Goal: Task Accomplishment & Management: Use online tool/utility

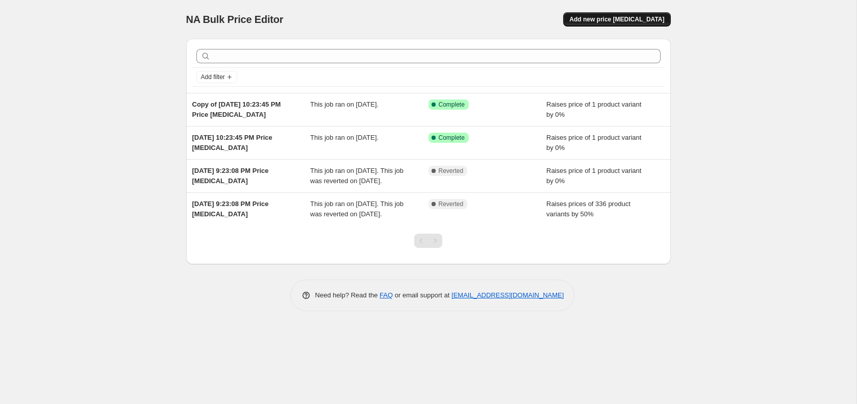
click at [632, 20] on span "Add new price [MEDICAL_DATA]" at bounding box center [617, 19] width 95 height 8
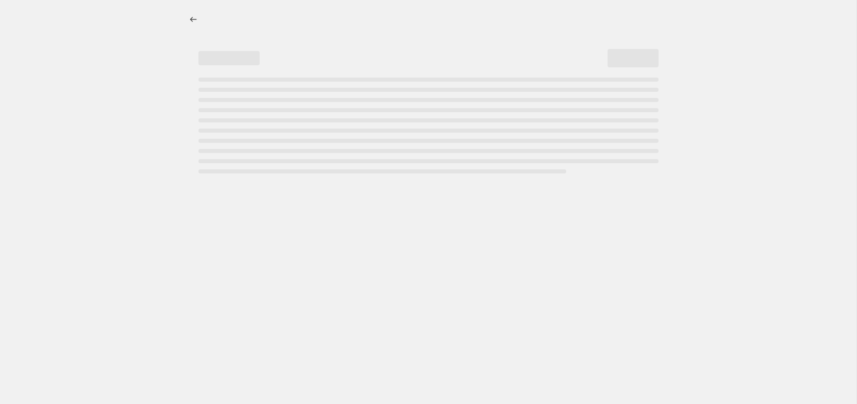
select select "percentage"
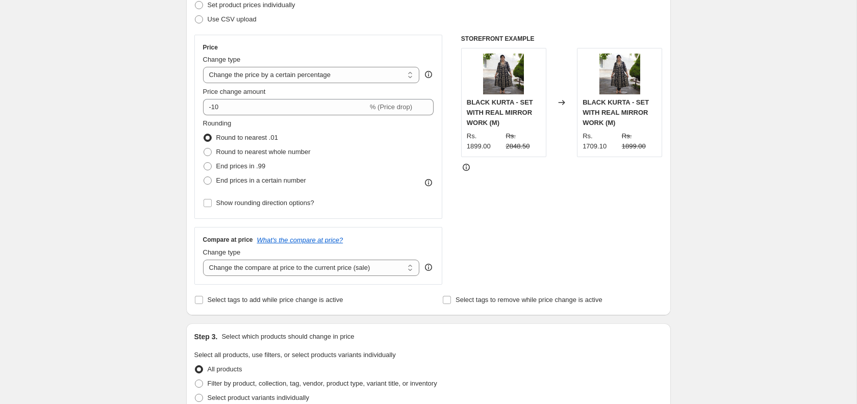
scroll to position [98, 0]
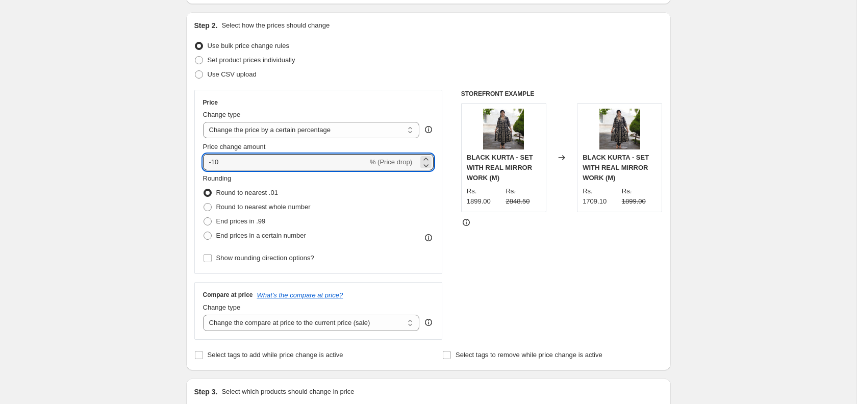
drag, startPoint x: 258, startPoint y: 158, endPoint x: 117, endPoint y: 155, distance: 140.4
type input "-5"
type input "-15"
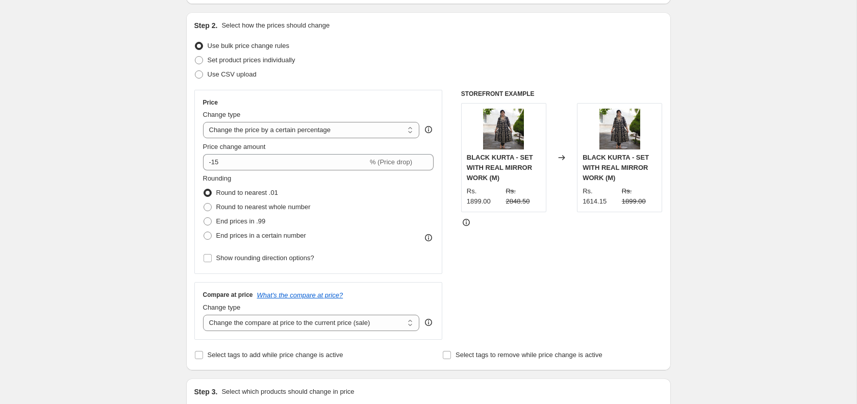
click at [376, 81] on div "Use CSV upload" at bounding box center [428, 74] width 469 height 14
click at [415, 127] on select "Change the price to a certain amount Change the price by a certain amount Chang…" at bounding box center [311, 130] width 217 height 16
click at [433, 73] on div "Use CSV upload" at bounding box center [428, 74] width 469 height 14
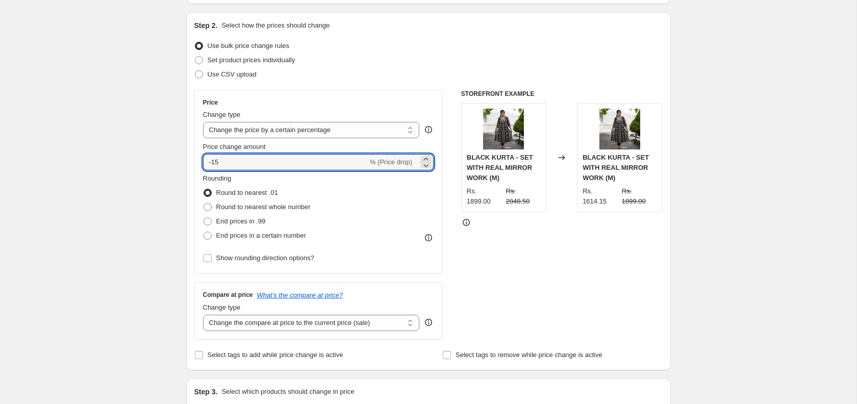
drag, startPoint x: 251, startPoint y: 161, endPoint x: 44, endPoint y: 156, distance: 206.8
type input "-5"
type input "-70"
click at [413, 56] on div "Set product prices individually" at bounding box center [428, 60] width 469 height 14
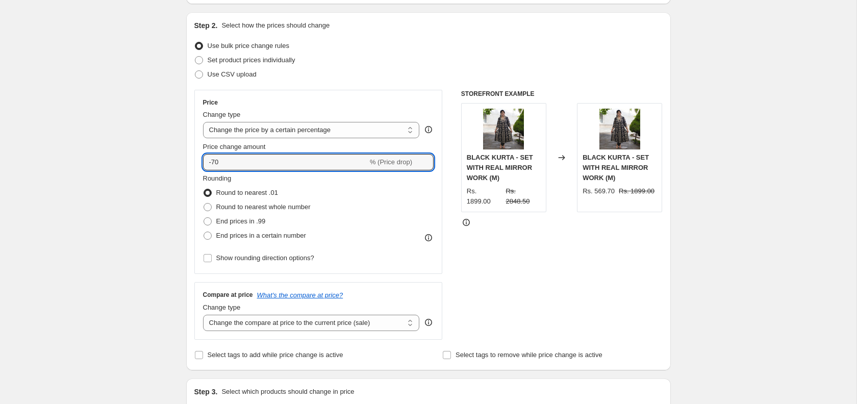
drag, startPoint x: 258, startPoint y: 162, endPoint x: 67, endPoint y: 145, distance: 191.6
type input "-50"
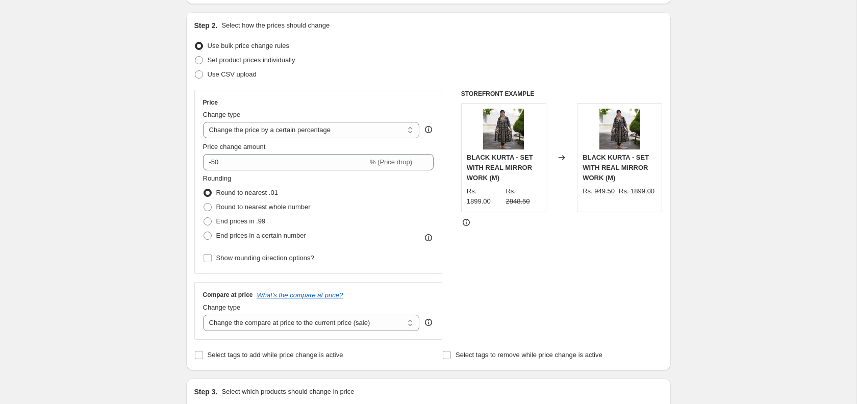
click at [437, 43] on div "Use bulk price change rules" at bounding box center [428, 46] width 469 height 14
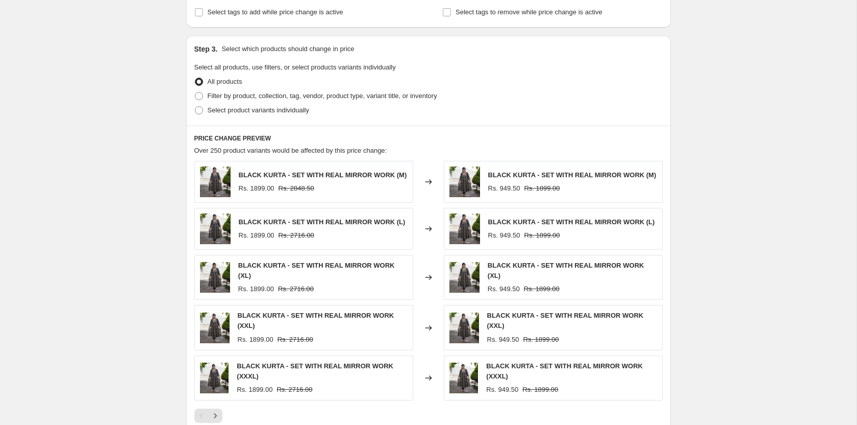
scroll to position [221, 0]
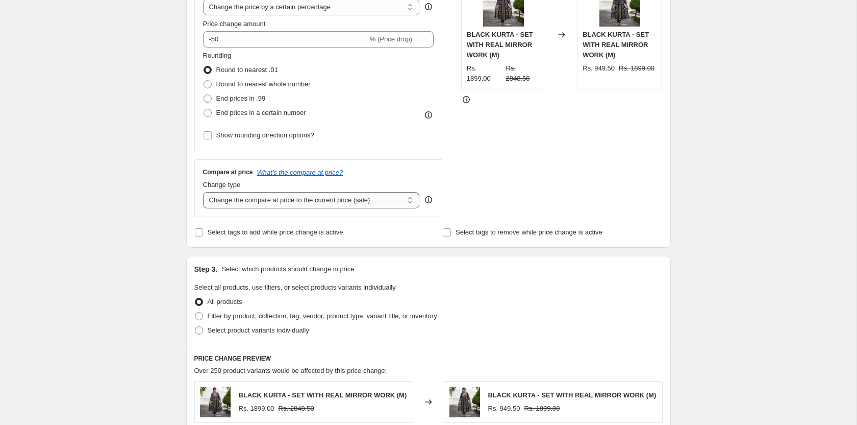
click at [415, 200] on select "Change the compare at price to the current price (sale) Change the compare at p…" at bounding box center [311, 200] width 217 height 16
click at [203, 192] on select "Change the compare at price to the current price (sale) Change the compare at p…" at bounding box center [311, 200] width 217 height 16
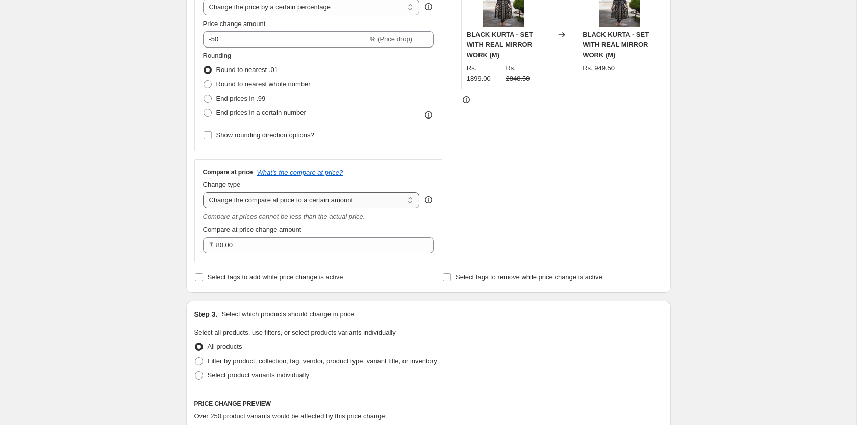
click at [391, 194] on select "Change the compare at price to the current price (sale) Change the compare at p…" at bounding box center [311, 200] width 217 height 16
click at [585, 168] on div "STOREFRONT EXAMPLE BLACK KURTA - SET WITH REAL MIRROR WORK (M) Rs. 1899.00 Rs. …" at bounding box center [562, 114] width 202 height 295
drag, startPoint x: 375, startPoint y: 198, endPoint x: 380, endPoint y: 201, distance: 5.8
click at [380, 201] on select "Change the compare at price to the current price (sale) Change the compare at p…" at bounding box center [311, 200] width 217 height 16
click at [203, 192] on select "Change the compare at price to the current price (sale) Change the compare at p…" at bounding box center [311, 200] width 217 height 16
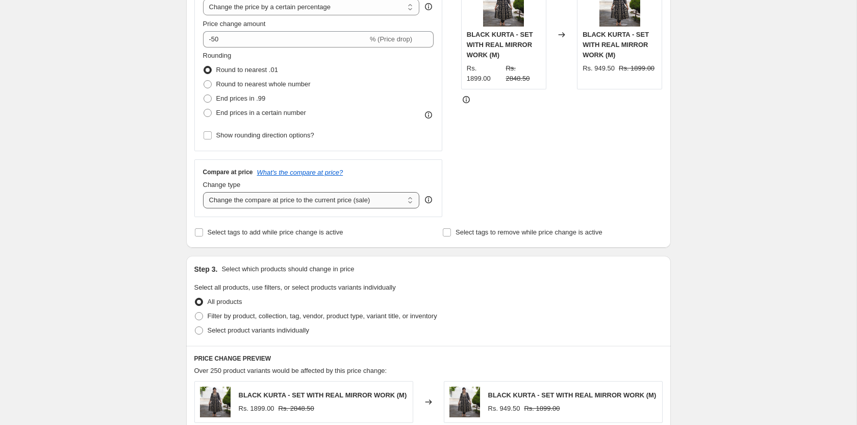
click at [386, 201] on select "Change the compare at price to the current price (sale) Change the compare at p…" at bounding box center [311, 200] width 217 height 16
click at [203, 192] on select "Change the compare at price to the current price (sale) Change the compare at p…" at bounding box center [311, 200] width 217 height 16
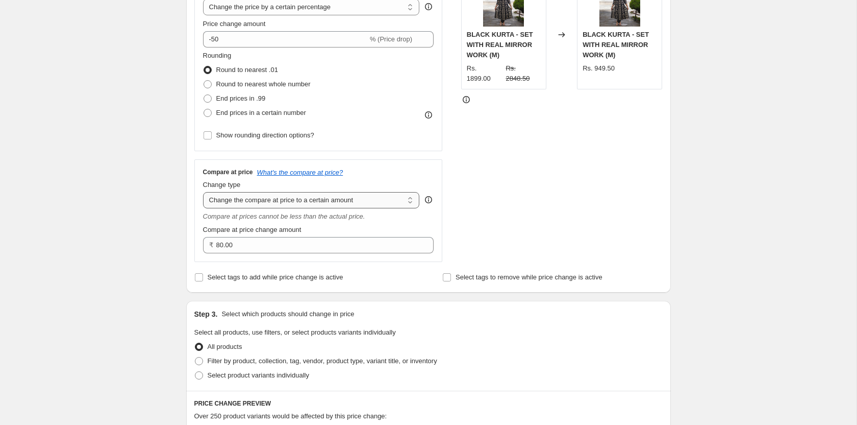
click at [374, 194] on select "Change the compare at price to the current price (sale) Change the compare at p…" at bounding box center [311, 200] width 217 height 16
select select "by"
click at [203, 192] on select "Change the compare at price to the current price (sale) Change the compare at p…" at bounding box center [311, 200] width 217 height 16
type input "-10.00"
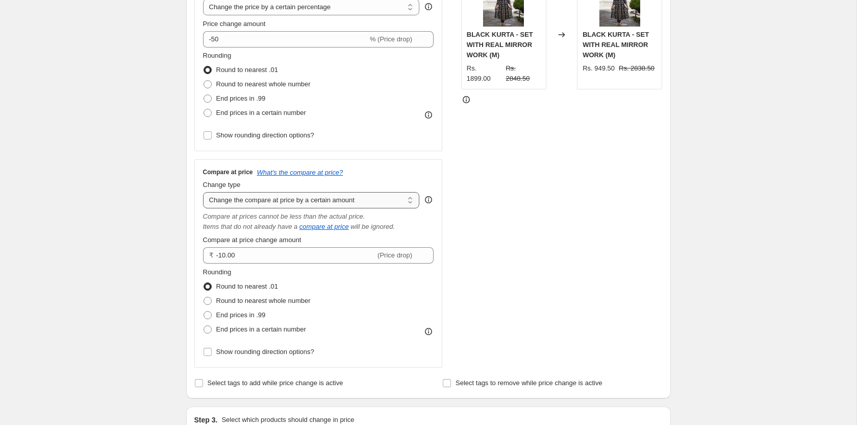
click at [369, 197] on select "Change the compare at price to the current price (sale) Change the compare at p…" at bounding box center [311, 200] width 217 height 16
select select "percentage"
click at [203, 192] on select "Change the compare at price to the current price (sale) Change the compare at p…" at bounding box center [311, 200] width 217 height 16
type input "-15"
click at [375, 201] on select "Change the compare at price to the current price (sale) Change the compare at p…" at bounding box center [311, 200] width 217 height 16
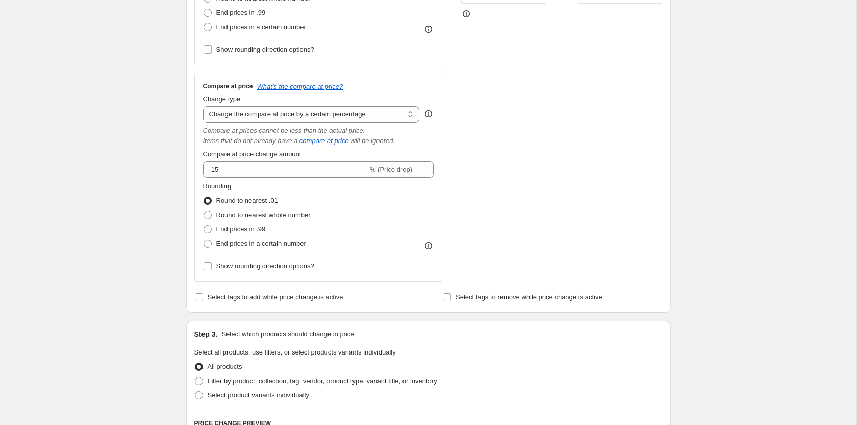
scroll to position [212, 0]
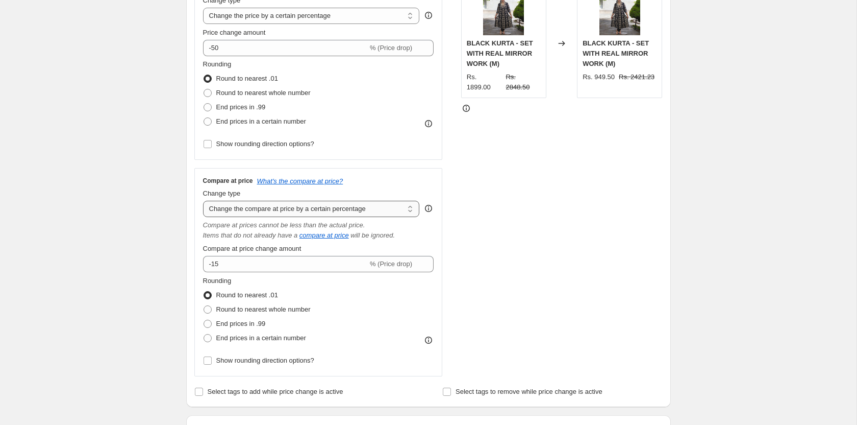
click at [360, 205] on select "Change the compare at price to the current price (sale) Change the compare at p…" at bounding box center [311, 209] width 217 height 16
click at [203, 201] on select "Change the compare at price to the current price (sale) Change the compare at p…" at bounding box center [311, 209] width 217 height 16
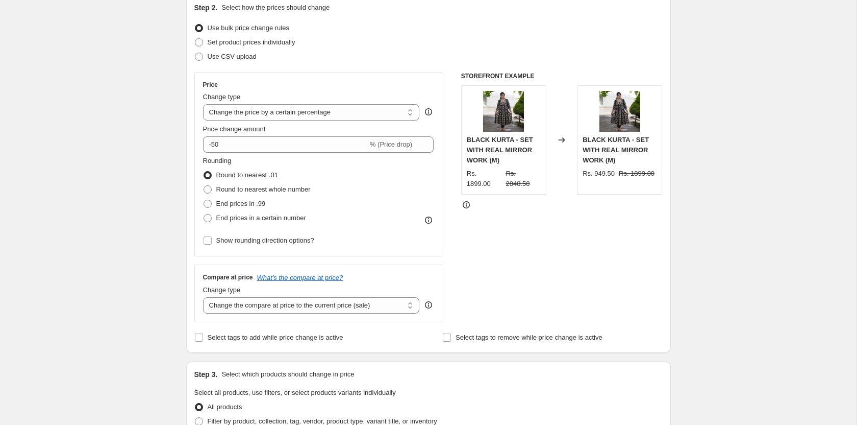
scroll to position [85, 0]
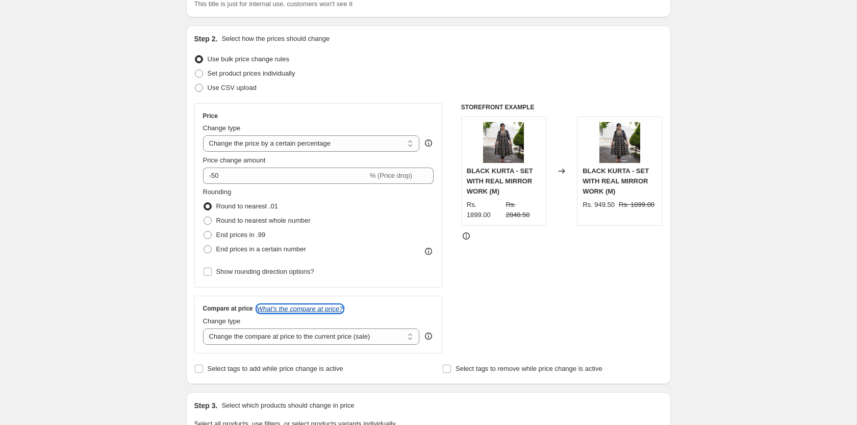
click at [306, 305] on icon "What's the compare at price?" at bounding box center [300, 309] width 86 height 8
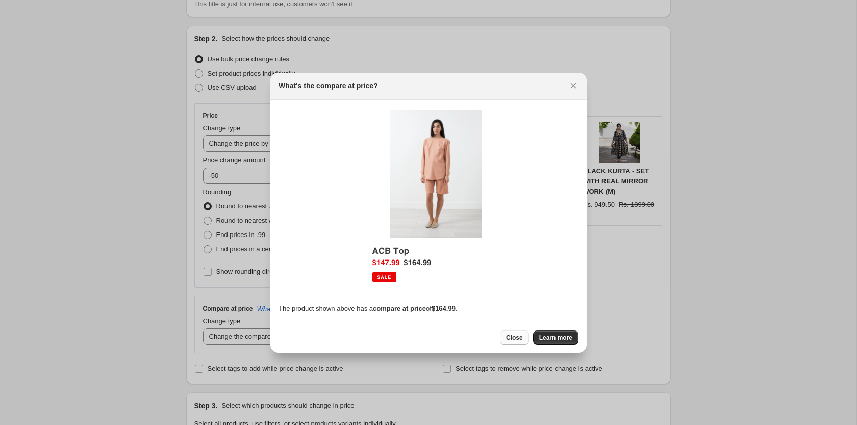
click at [517, 335] on span "Close" at bounding box center [514, 337] width 17 height 8
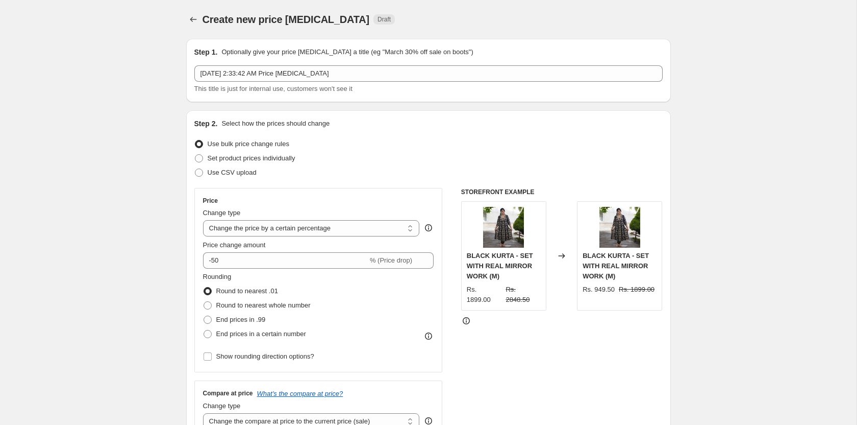
scroll to position [85, 0]
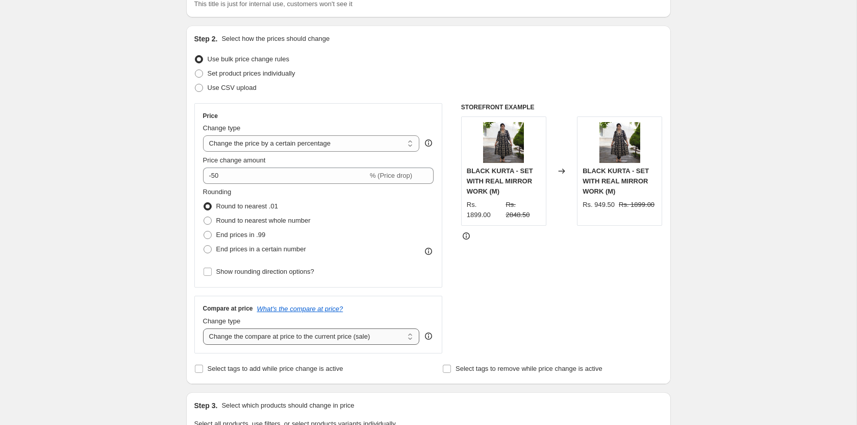
click at [414, 332] on select "Change the compare at price to the current price (sale) Change the compare at p…" at bounding box center [311, 336] width 217 height 16
click at [203, 328] on select "Change the compare at price to the current price (sale) Change the compare at p…" at bounding box center [311, 336] width 217 height 16
click at [396, 341] on select "Change the compare at price to the current price (sale) Change the compare at p…" at bounding box center [311, 336] width 217 height 16
click at [203, 328] on select "Change the compare at price to the current price (sale) Change the compare at p…" at bounding box center [311, 336] width 217 height 16
click at [360, 338] on select "Change the compare at price to the current price (sale) Change the compare at p…" at bounding box center [311, 336] width 217 height 16
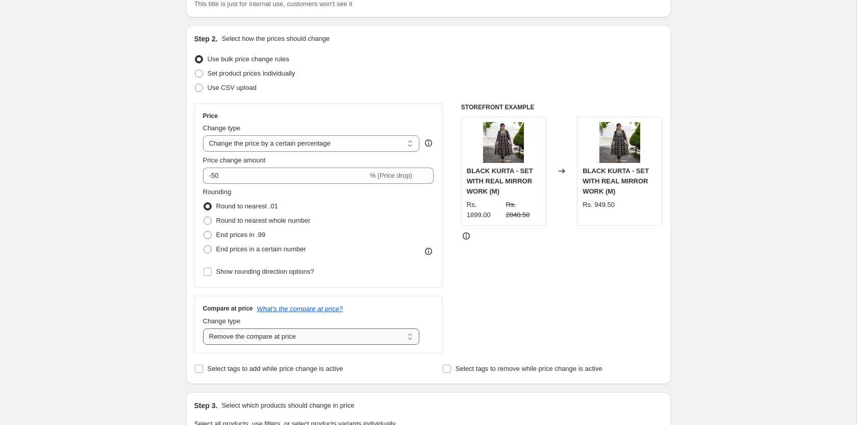
click at [203, 328] on select "Change the compare at price to the current price (sale) Change the compare at p…" at bounding box center [311, 336] width 217 height 16
click at [385, 337] on select "Change the compare at price to the current price (sale) Change the compare at p…" at bounding box center [311, 336] width 217 height 16
click at [203, 328] on select "Change the compare at price to the current price (sale) Change the compare at p…" at bounding box center [311, 336] width 217 height 16
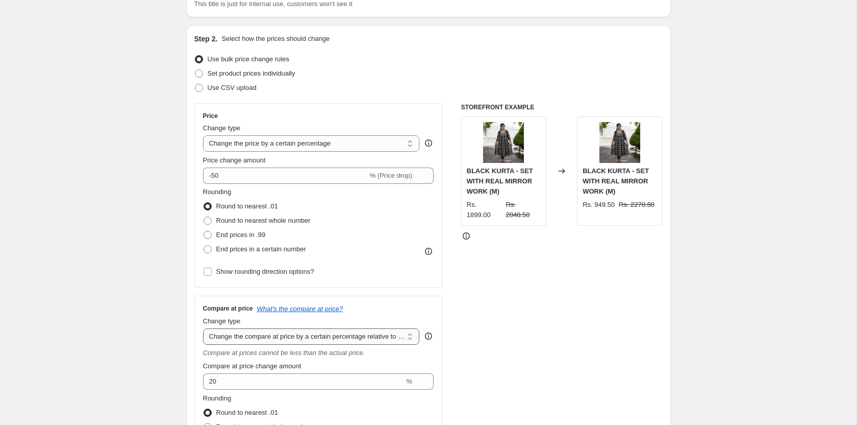
click at [402, 336] on select "Change the compare at price to the current price (sale) Change the compare at p…" at bounding box center [311, 336] width 217 height 16
click at [397, 333] on select "Change the compare at price to the current price (sale) Change the compare at p…" at bounding box center [311, 336] width 217 height 16
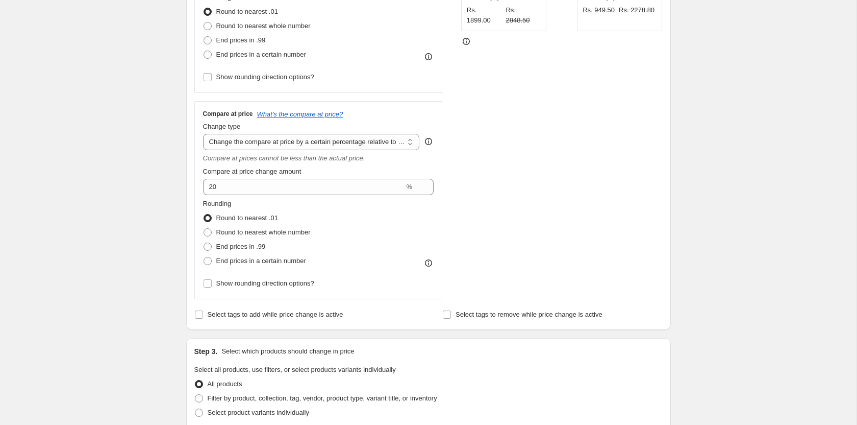
scroll to position [119, 0]
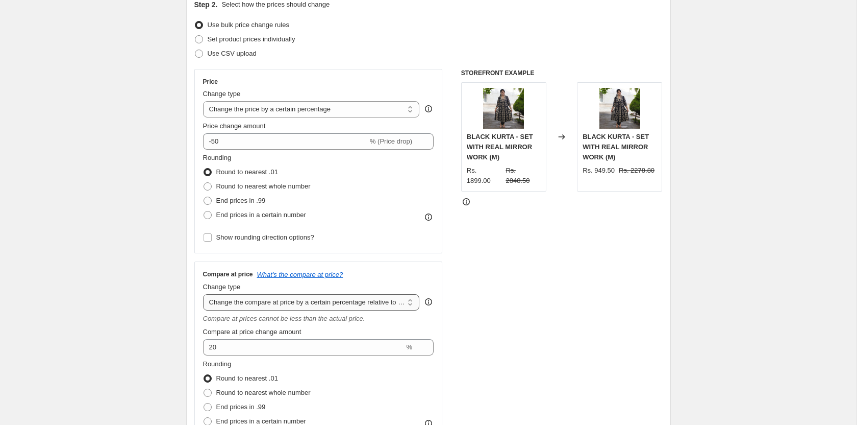
click at [349, 308] on select "Change the compare at price to the current price (sale) Change the compare at p…" at bounding box center [311, 302] width 217 height 16
select select "bp"
click at [203, 294] on select "Change the compare at price to the current price (sale) Change the compare at p…" at bounding box center [311, 302] width 217 height 16
type input "12.00"
click at [334, 288] on div "Change type" at bounding box center [311, 287] width 217 height 10
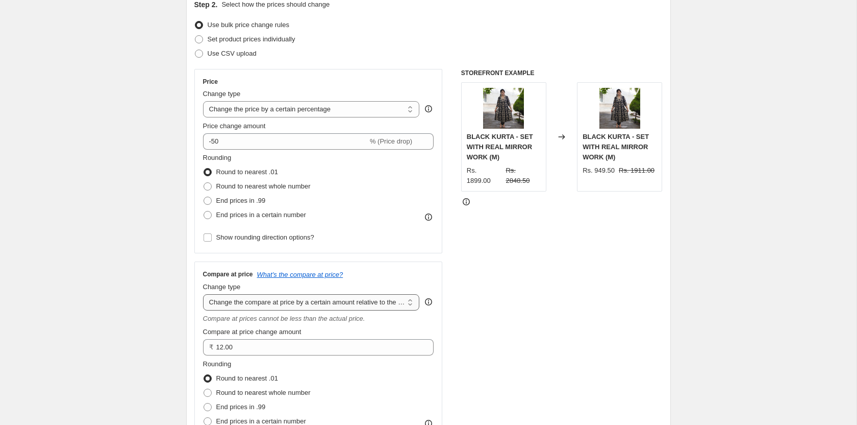
click at [356, 294] on select "Change the compare at price to the current price (sale) Change the compare at p…" at bounding box center [311, 302] width 217 height 16
select select "percentage"
click at [203, 294] on select "Change the compare at price to the current price (sale) Change the compare at p…" at bounding box center [311, 302] width 217 height 16
type input "-15"
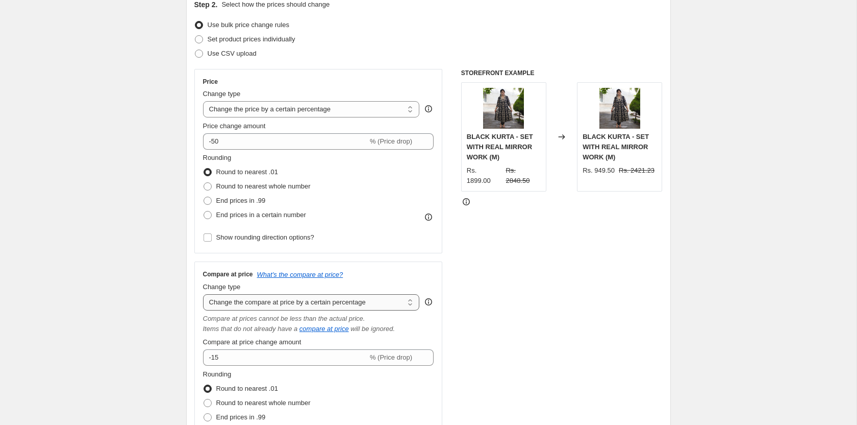
click at [357, 299] on select "Change the compare at price to the current price (sale) Change the compare at p…" at bounding box center [311, 302] width 217 height 16
select select "by"
click at [203, 294] on select "Change the compare at price to the current price (sale) Change the compare at p…" at bounding box center [311, 302] width 217 height 16
type input "-10.00"
drag, startPoint x: 366, startPoint y: 294, endPoint x: 364, endPoint y: 303, distance: 8.6
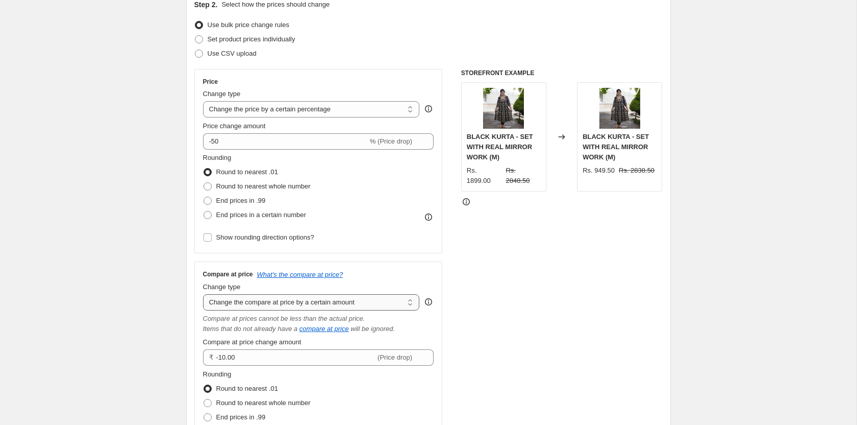
click at [365, 299] on select "Change the compare at price to the current price (sale) Change the compare at p…" at bounding box center [311, 302] width 217 height 16
select select "to"
click at [203, 294] on select "Change the compare at price to the current price (sale) Change the compare at p…" at bounding box center [311, 302] width 217 height 16
type input "80.00"
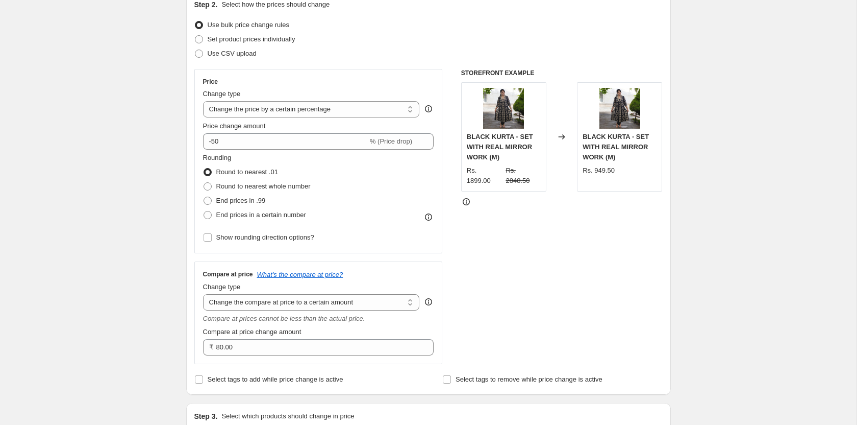
click at [378, 291] on div "Change type" at bounding box center [311, 287] width 217 height 10
click at [374, 301] on select "Change the compare at price to the current price (sale) Change the compare at p…" at bounding box center [311, 302] width 217 height 16
click at [203, 294] on select "Change the compare at price to the current price (sale) Change the compare at p…" at bounding box center [311, 302] width 217 height 16
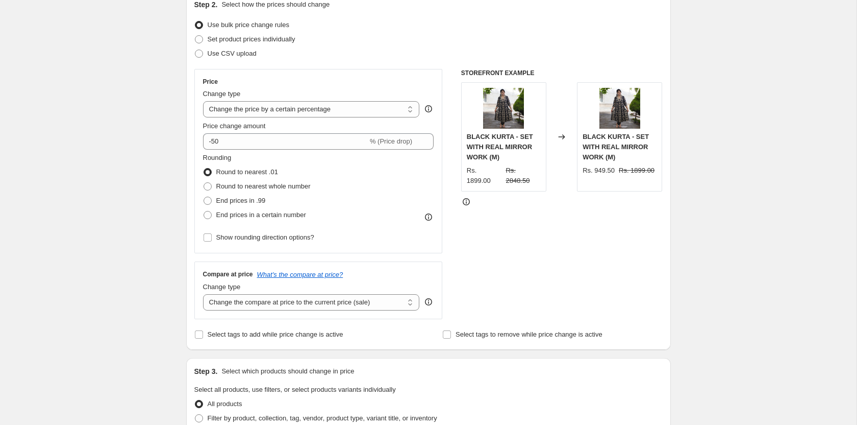
click at [466, 197] on icon at bounding box center [466, 202] width 10 height 10
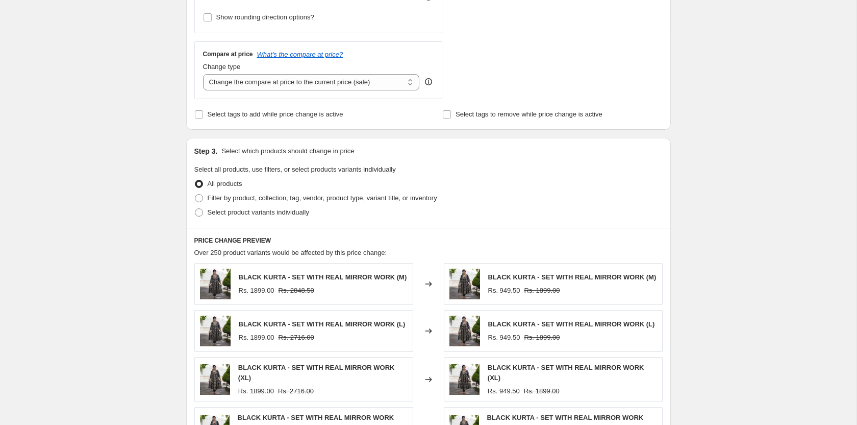
scroll to position [294, 0]
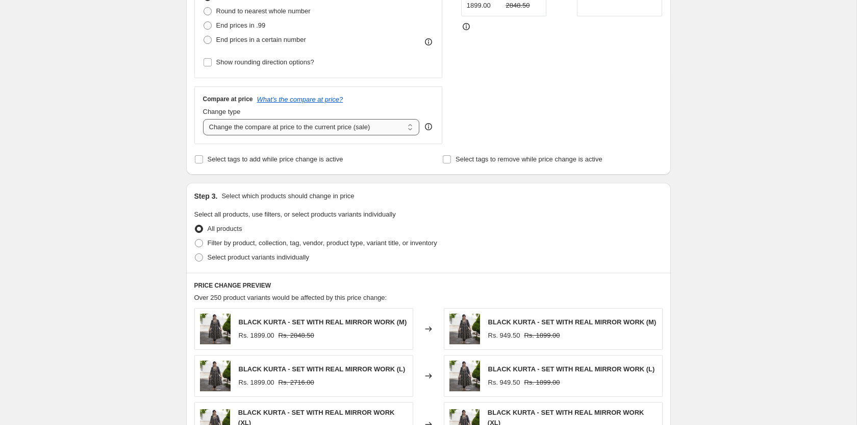
click at [386, 125] on select "Change the compare at price to the current price (sale) Change the compare at p…" at bounding box center [311, 127] width 217 height 16
click at [203, 119] on select "Change the compare at price to the current price (sale) Change the compare at p…" at bounding box center [311, 127] width 217 height 16
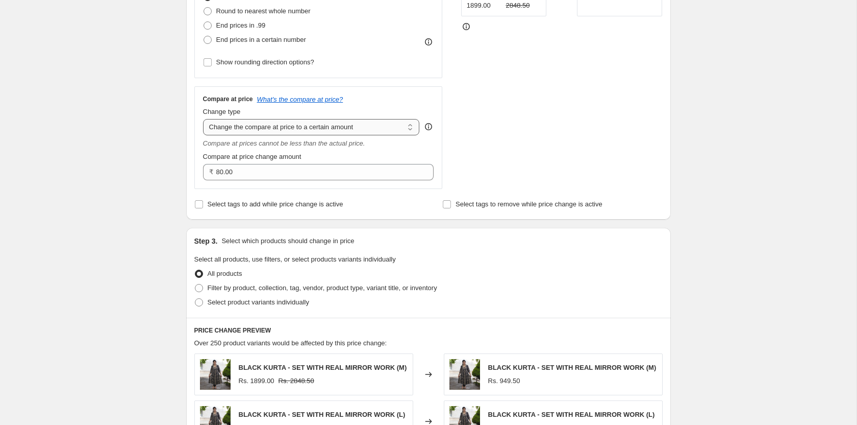
click at [373, 119] on select "Change the compare at price to the current price (sale) Change the compare at p…" at bounding box center [311, 127] width 217 height 16
select select "by"
click at [203, 119] on select "Change the compare at price to the current price (sale) Change the compare at p…" at bounding box center [311, 127] width 217 height 16
type input "-10.00"
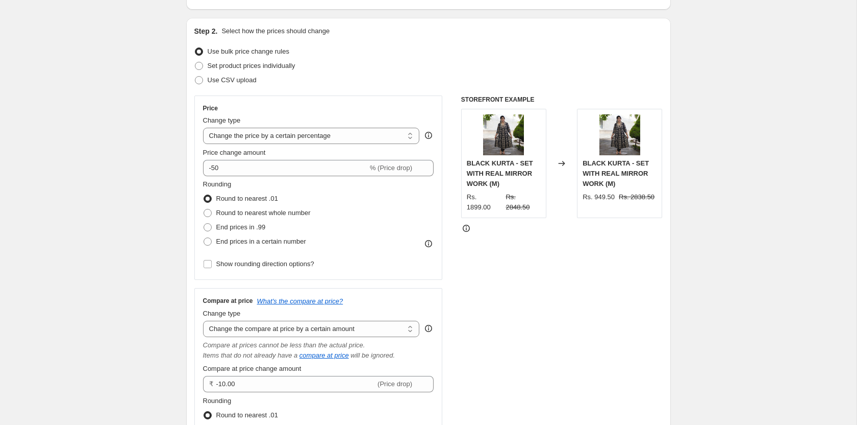
scroll to position [0, 0]
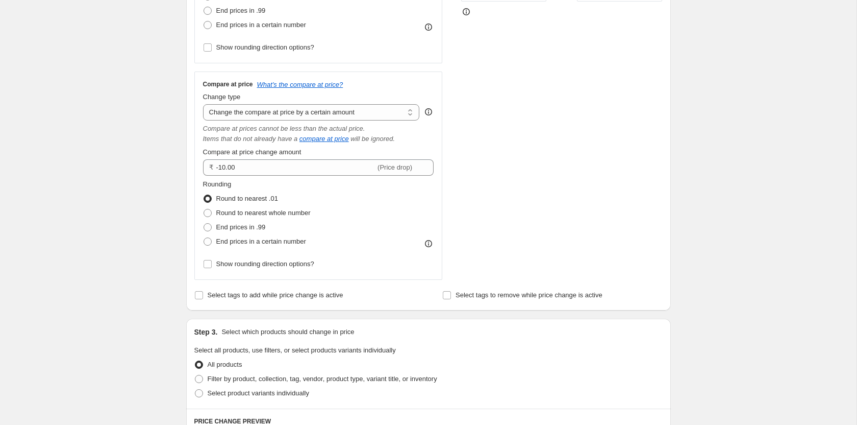
click at [589, 110] on div "STOREFRONT EXAMPLE BLACK KURTA - SET WITH REAL MIRROR WORK (M) Rs. 1899.00 Rs. …" at bounding box center [562, 79] width 202 height 401
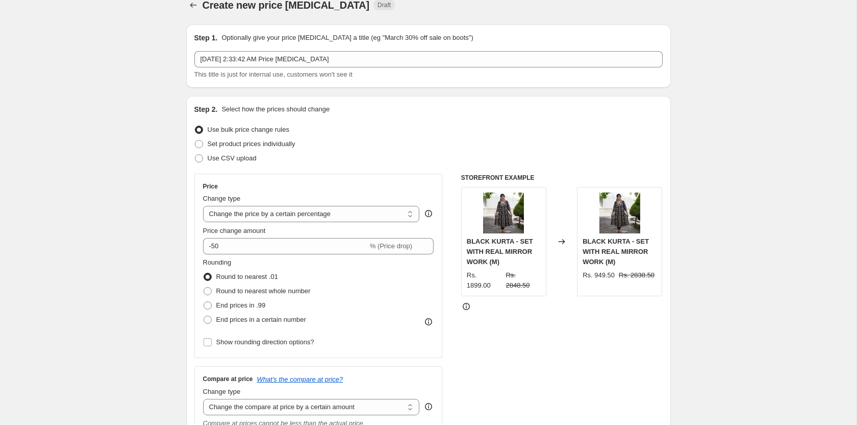
scroll to position [141, 0]
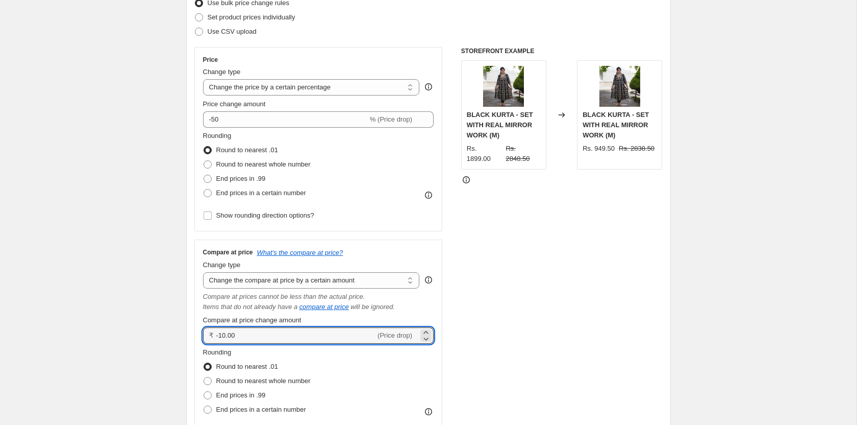
drag, startPoint x: 250, startPoint y: 334, endPoint x: 104, endPoint y: 345, distance: 145.8
type input "0.00"
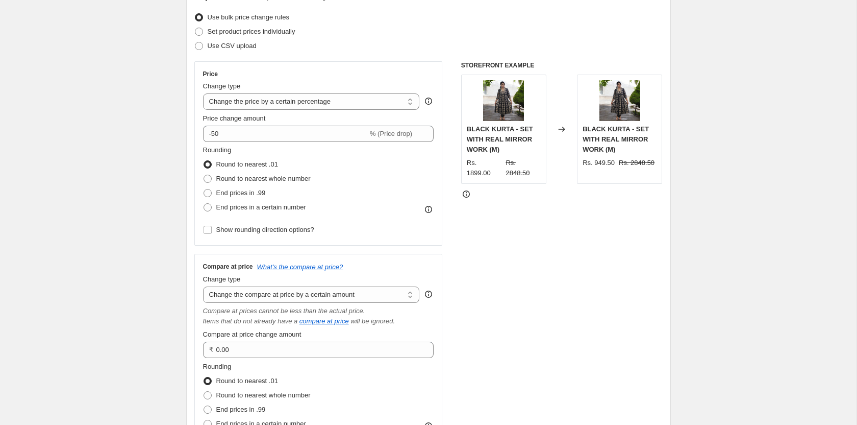
click at [572, 240] on div "STOREFRONT EXAMPLE BLACK KURTA - SET WITH REAL MIRROR WORK (M) Rs. 1899.00 Rs. …" at bounding box center [562, 261] width 202 height 401
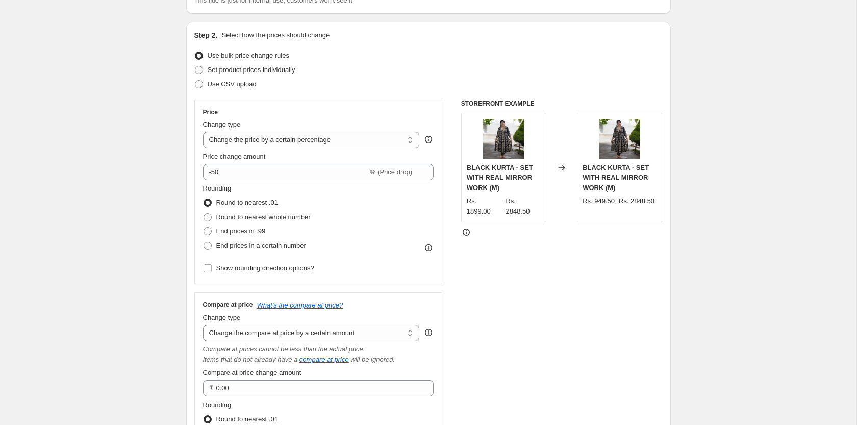
click at [571, 276] on div "STOREFRONT EXAMPLE BLACK KURTA - SET WITH REAL MIRROR WORK (M) Rs. 1899.00 Rs. …" at bounding box center [562, 300] width 202 height 401
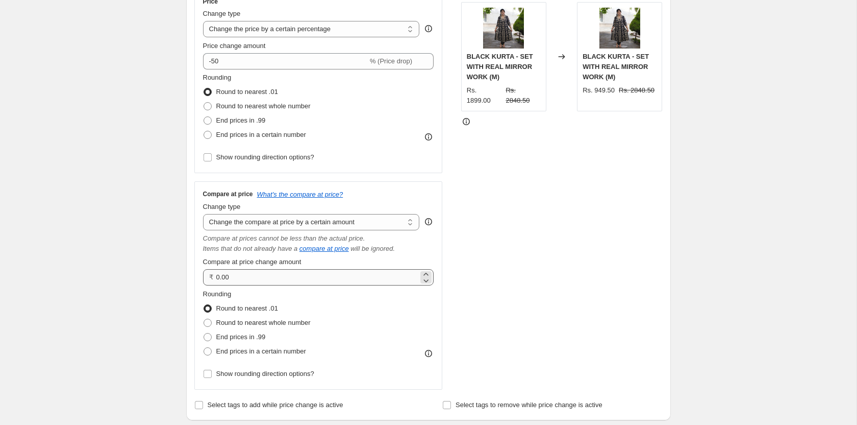
scroll to position [207, 0]
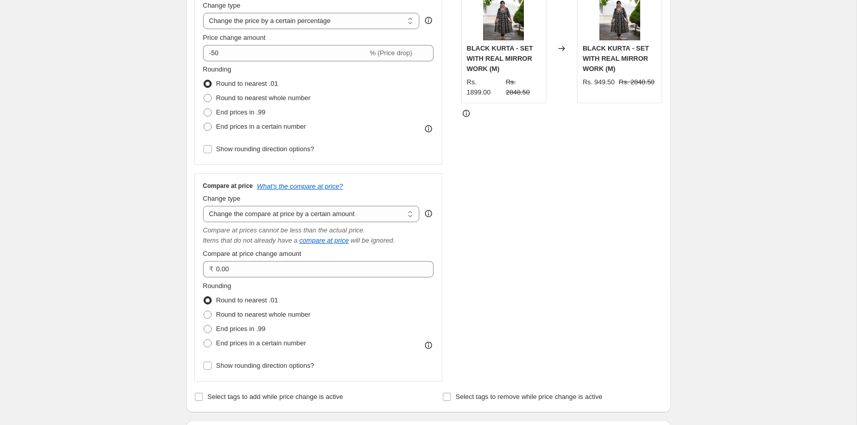
click at [623, 229] on div "STOREFRONT EXAMPLE BLACK KURTA - SET WITH REAL MIRROR WORK (M) Rs. 1899.00 Rs. …" at bounding box center [562, 181] width 202 height 401
click at [581, 222] on div "STOREFRONT EXAMPLE BLACK KURTA - SET WITH REAL MIRROR WORK (M) Rs. 1899.00 Rs. …" at bounding box center [562, 181] width 202 height 401
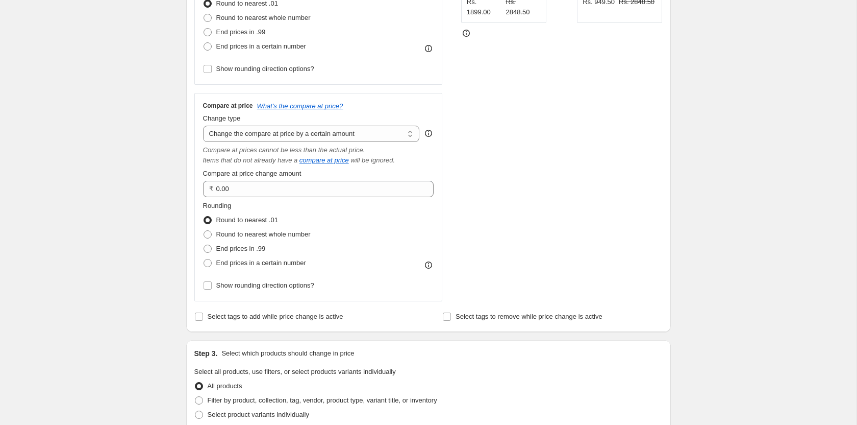
scroll to position [278, 0]
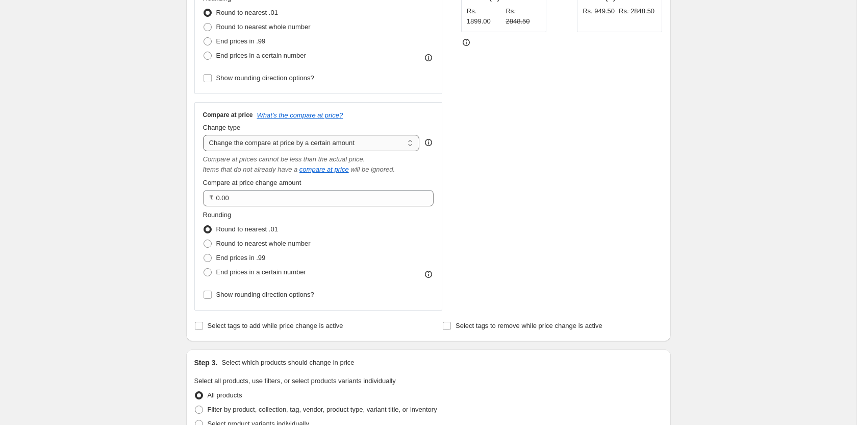
click at [335, 140] on select "Change the compare at price to the current price (sale) Change the compare at p…" at bounding box center [311, 143] width 217 height 16
select select "ep"
click at [203, 135] on select "Change the compare at price to the current price (sale) Change the compare at p…" at bounding box center [311, 143] width 217 height 16
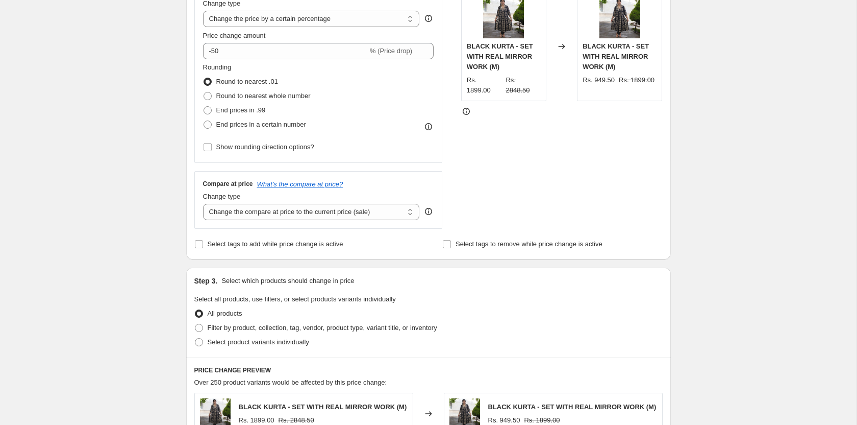
scroll to position [205, 0]
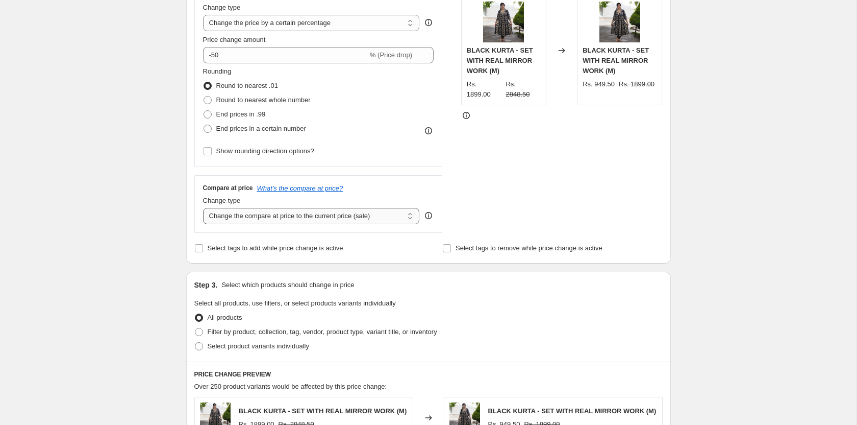
click at [396, 217] on select "Change the compare at price to the current price (sale) Change the compare at p…" at bounding box center [311, 216] width 217 height 16
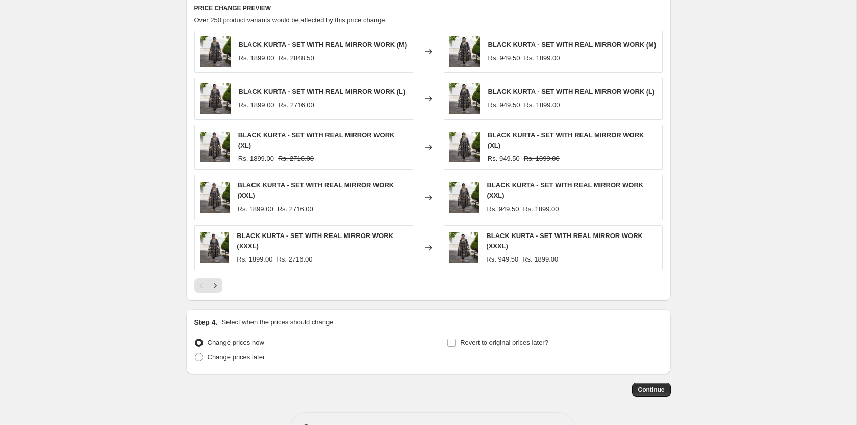
scroll to position [596, 0]
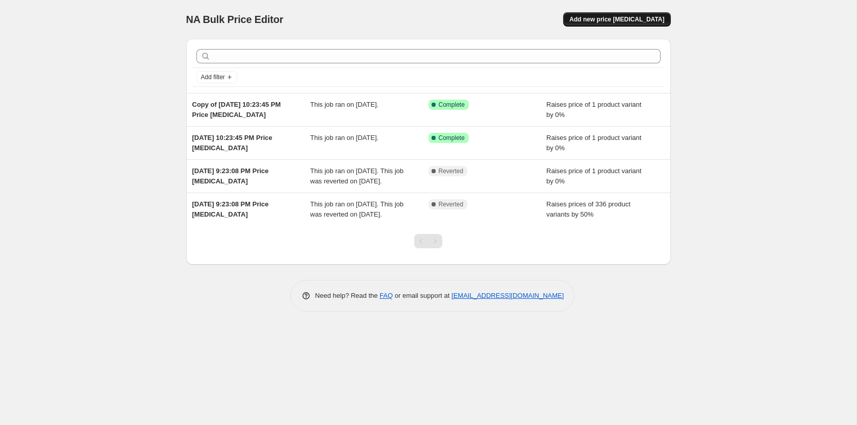
click at [631, 19] on span "Add new price [MEDICAL_DATA]" at bounding box center [617, 19] width 95 height 8
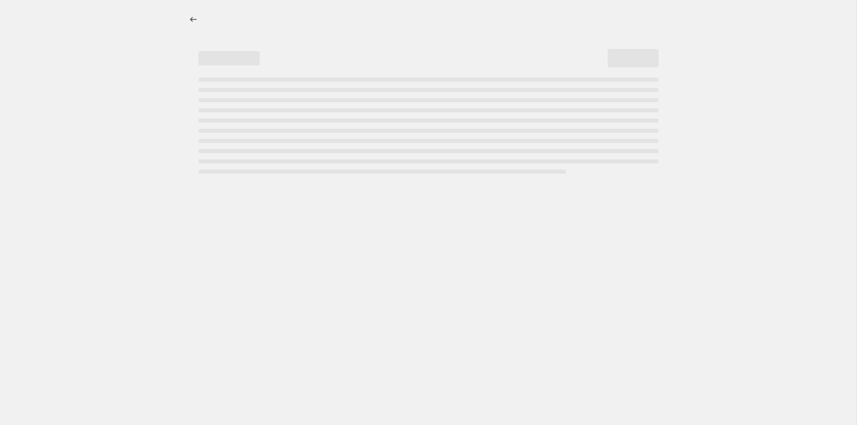
select select "percentage"
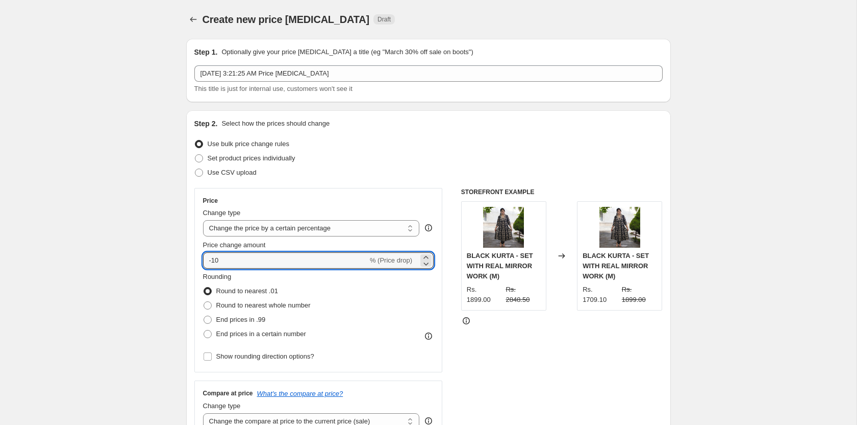
drag, startPoint x: 246, startPoint y: 262, endPoint x: 110, endPoint y: 258, distance: 136.3
type input "0"
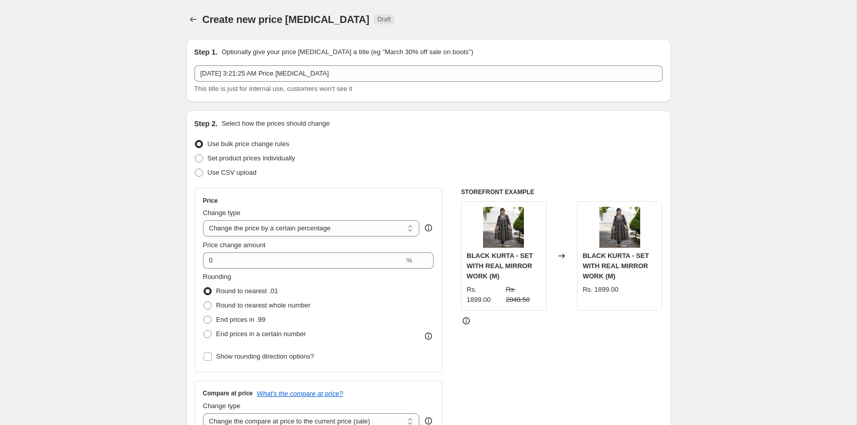
click at [607, 335] on div "STOREFRONT EXAMPLE BLACK KURTA - SET WITH REAL MIRROR WORK (M) Rs. 1899.00 Rs. …" at bounding box center [562, 313] width 202 height 250
click at [599, 338] on div "STOREFRONT EXAMPLE BLACK KURTA - SET WITH REAL MIRROR WORK (M) Rs. 1899.00 Rs. …" at bounding box center [562, 313] width 202 height 250
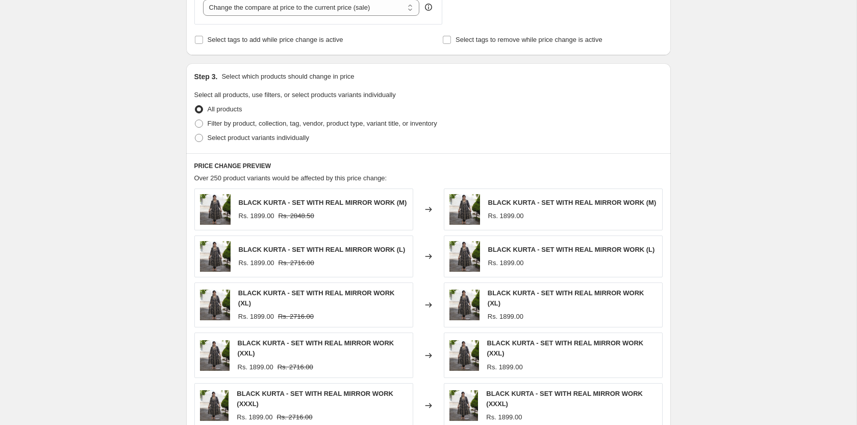
scroll to position [561, 0]
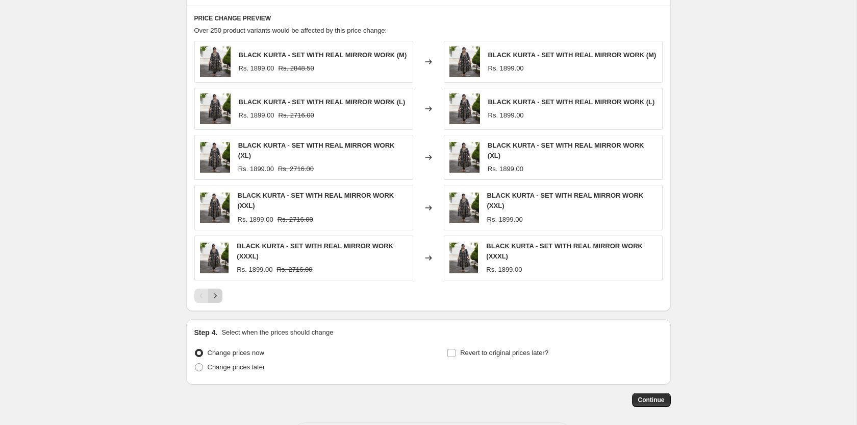
click at [213, 290] on icon "Next" at bounding box center [215, 295] width 10 height 10
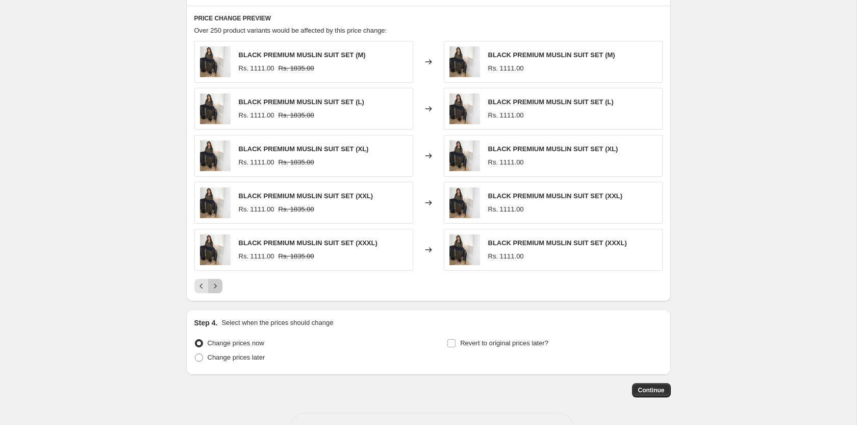
drag, startPoint x: 215, startPoint y: 287, endPoint x: 228, endPoint y: 286, distance: 12.3
click at [222, 287] on div at bounding box center [428, 286] width 469 height 14
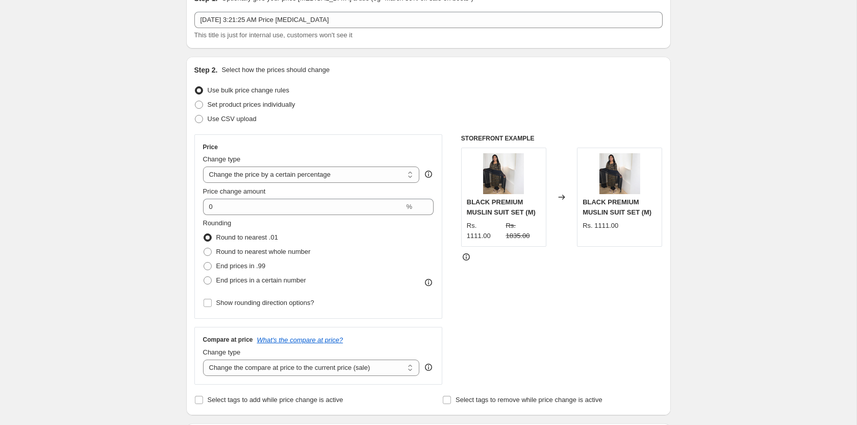
scroll to position [0, 0]
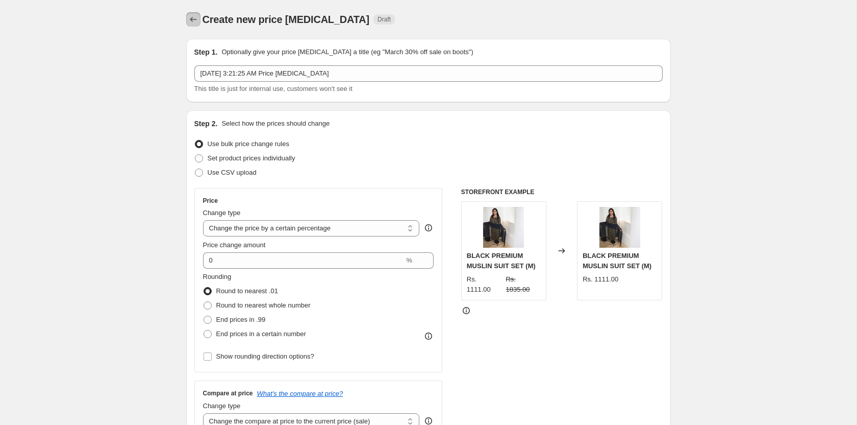
click at [195, 17] on icon "Price change jobs" at bounding box center [193, 19] width 10 height 10
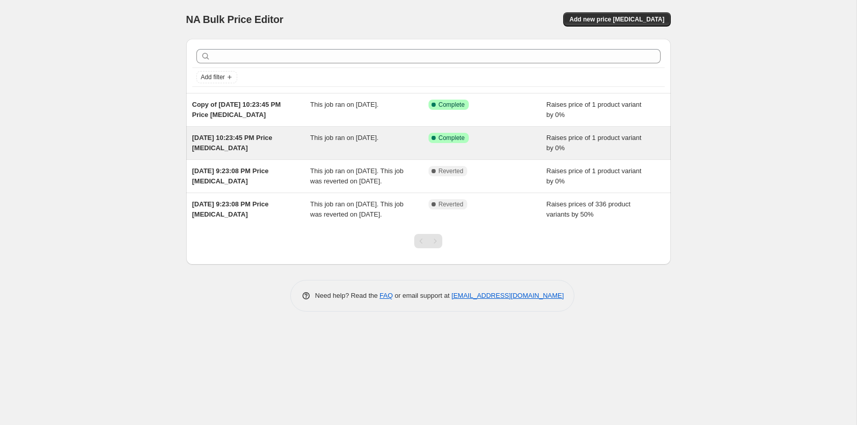
click at [400, 155] on div "[DATE] 10:23:45 PM Price [MEDICAL_DATA] This job ran on [DATE]. Success Complet…" at bounding box center [428, 143] width 485 height 33
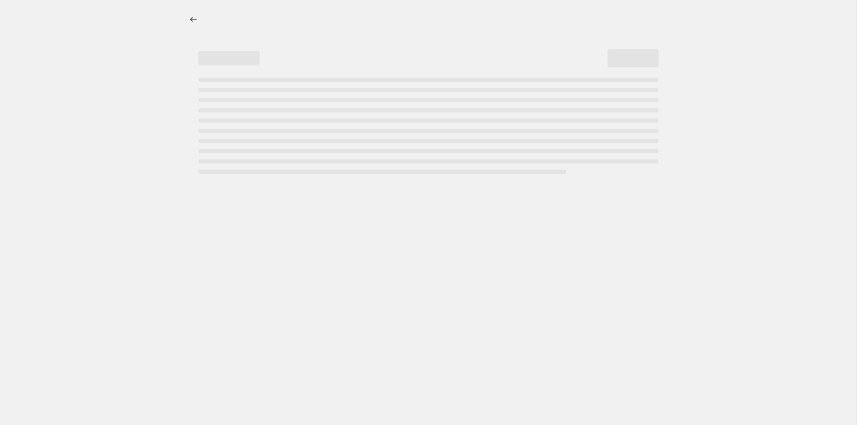
select select "percentage"
select select "pp"
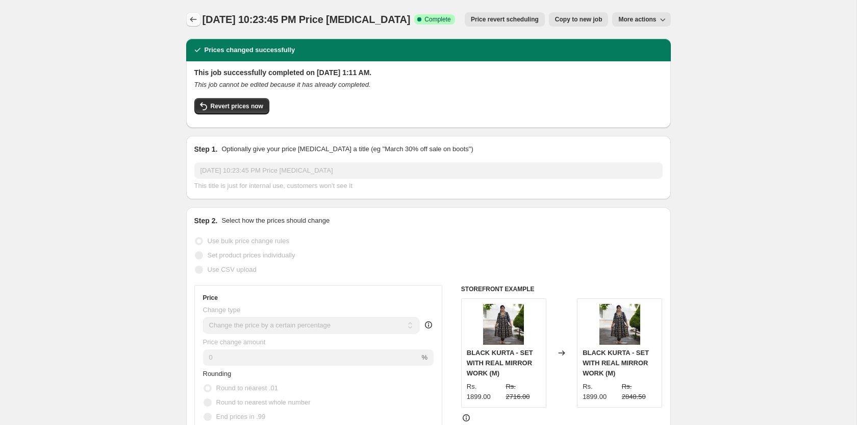
click at [200, 19] on button "Price change jobs" at bounding box center [193, 19] width 14 height 14
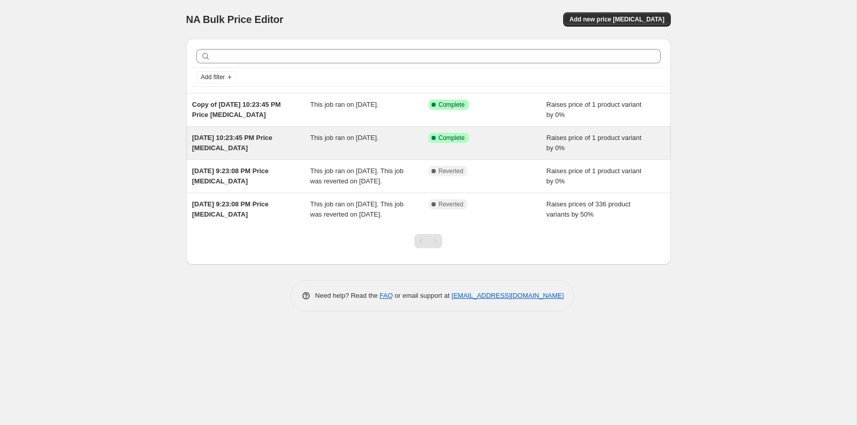
click at [419, 156] on div "[DATE] 10:23:45 PM Price [MEDICAL_DATA] This job ran on [DATE]. Success Complet…" at bounding box center [428, 143] width 485 height 33
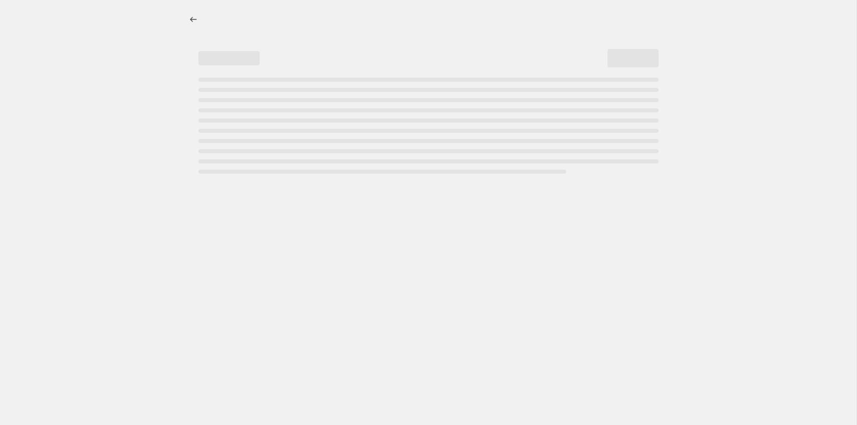
select select "percentage"
select select "pp"
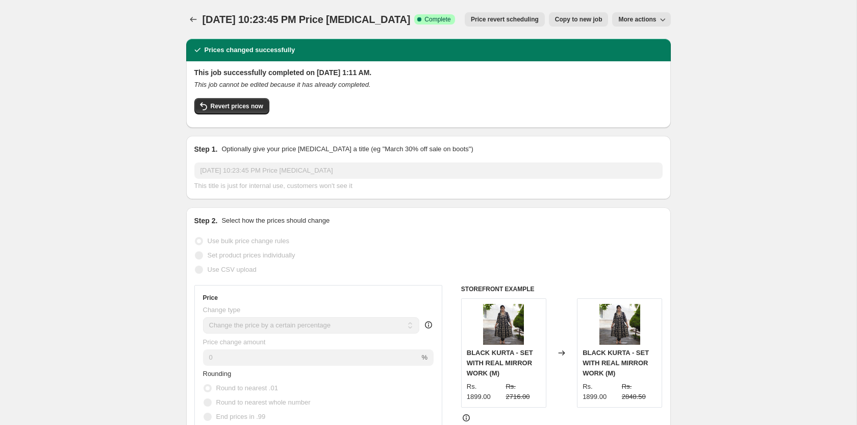
click at [664, 20] on icon "button" at bounding box center [662, 19] width 5 height 3
click at [664, 17] on icon "button" at bounding box center [663, 19] width 10 height 10
drag, startPoint x: 251, startPoint y: 86, endPoint x: 379, endPoint y: 84, distance: 128.1
click at [367, 84] on div "This job cannot be edited because it has already completed." at bounding box center [428, 85] width 469 height 10
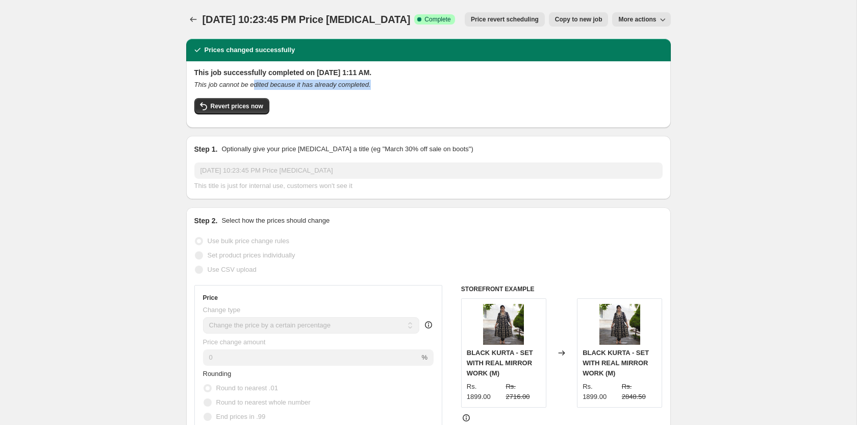
click at [477, 84] on div "This job cannot be edited because it has already completed." at bounding box center [428, 85] width 469 height 10
click at [459, 102] on div "Revert prices now" at bounding box center [428, 108] width 469 height 21
click at [193, 21] on icon "Price change jobs" at bounding box center [193, 19] width 10 height 10
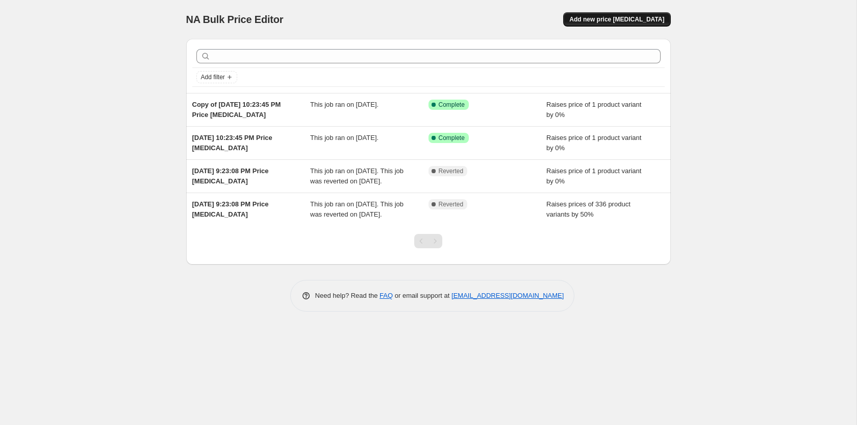
click at [620, 13] on button "Add new price [MEDICAL_DATA]" at bounding box center [616, 19] width 107 height 14
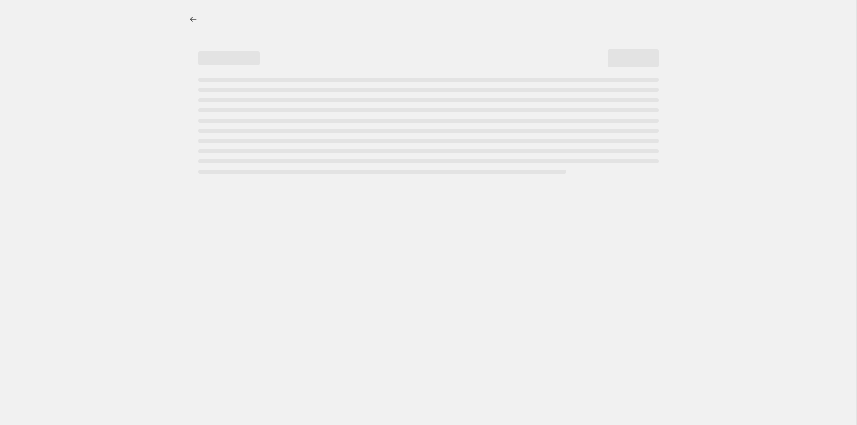
select select "percentage"
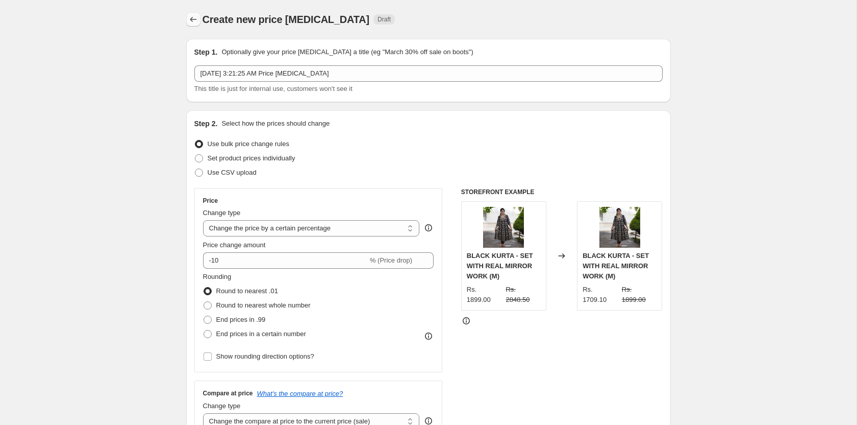
click at [196, 17] on icon "Price change jobs" at bounding box center [193, 19] width 10 height 10
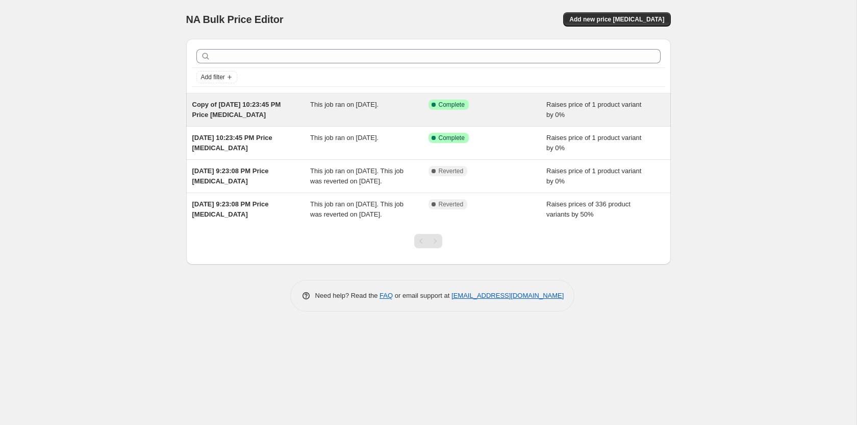
click at [505, 106] on div "Success Complete Complete" at bounding box center [480, 105] width 103 height 10
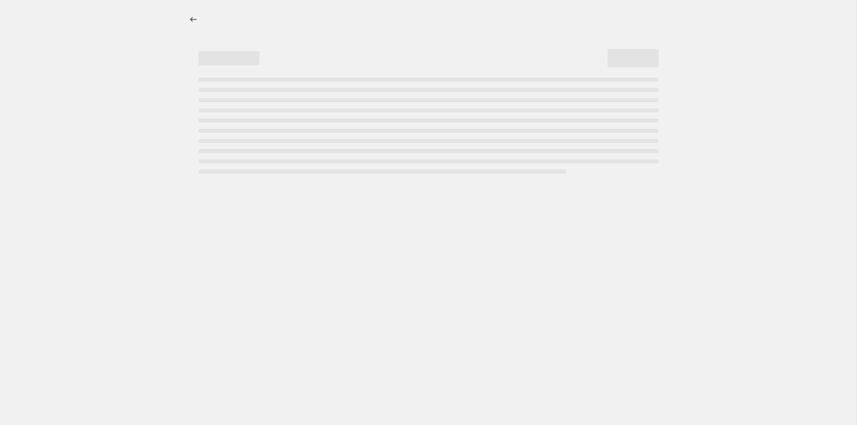
select select "percentage"
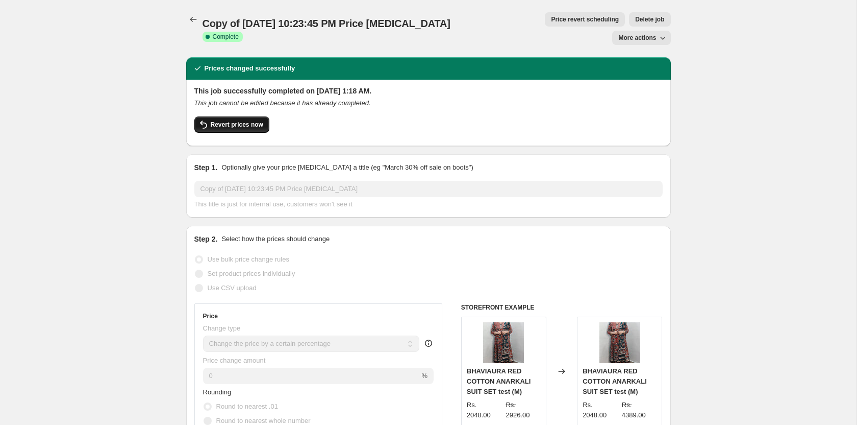
click at [257, 120] on span "Revert prices now" at bounding box center [237, 124] width 53 height 8
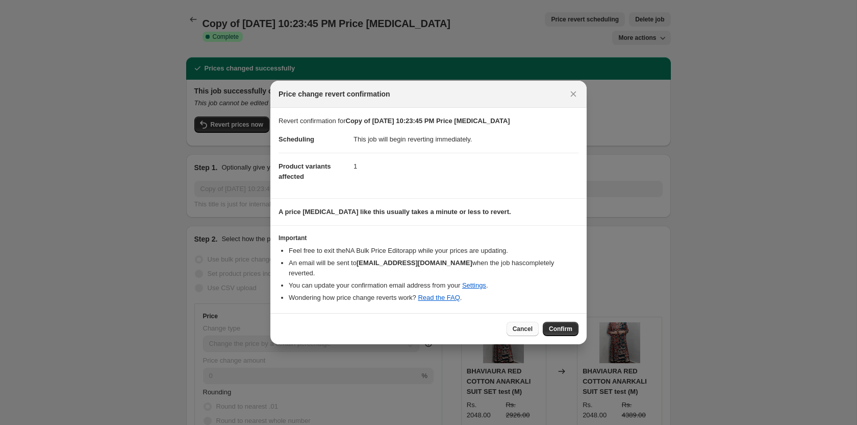
click at [519, 325] on span "Cancel" at bounding box center [523, 329] width 20 height 8
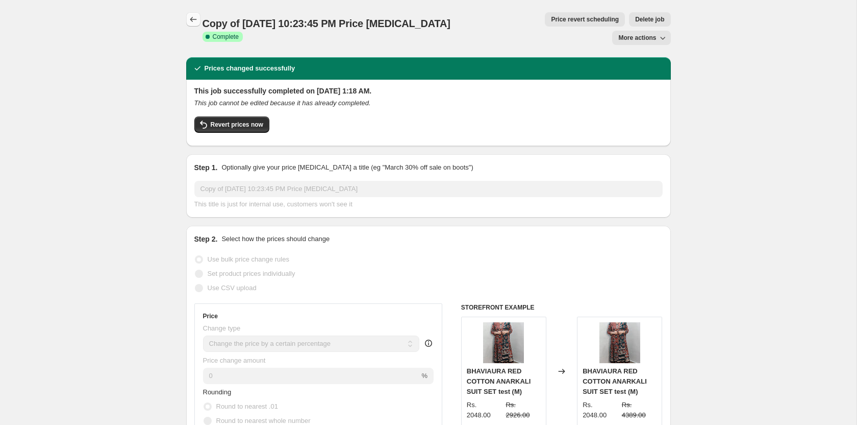
click at [197, 19] on icon "Price change jobs" at bounding box center [193, 19] width 10 height 10
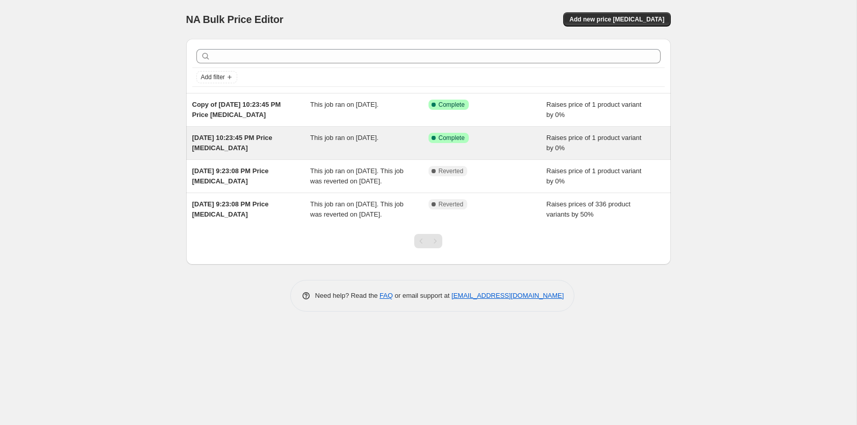
click at [303, 152] on div "[DATE] 10:23:45 PM Price [MEDICAL_DATA]" at bounding box center [251, 143] width 118 height 20
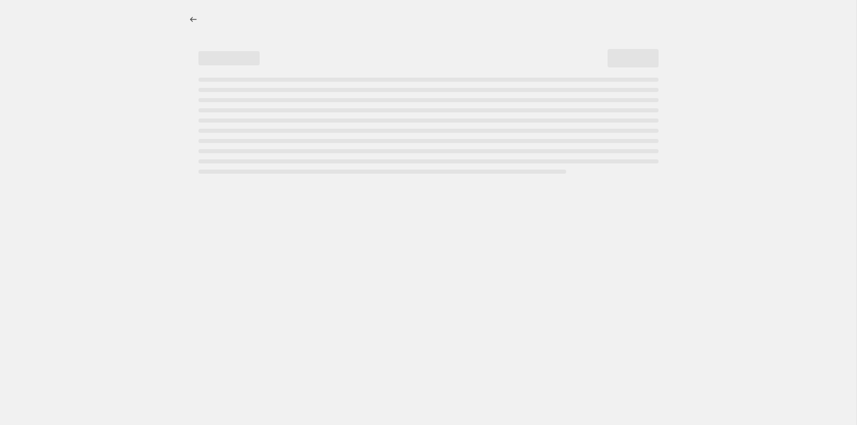
select select "percentage"
select select "pp"
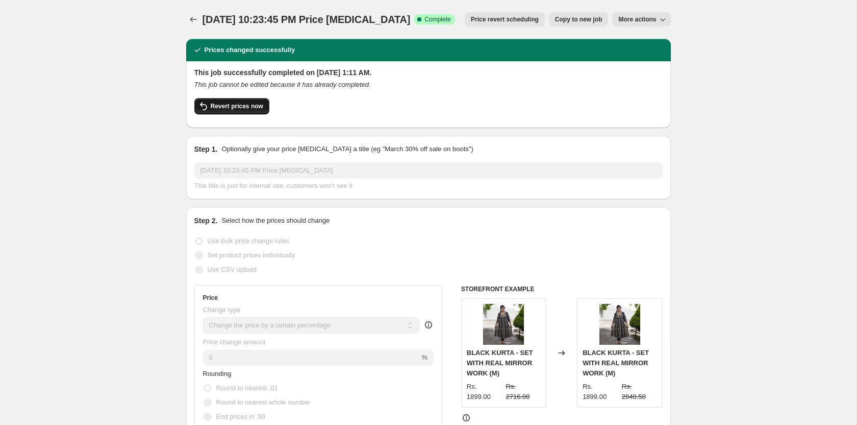
click at [233, 103] on span "Revert prices now" at bounding box center [237, 106] width 53 height 8
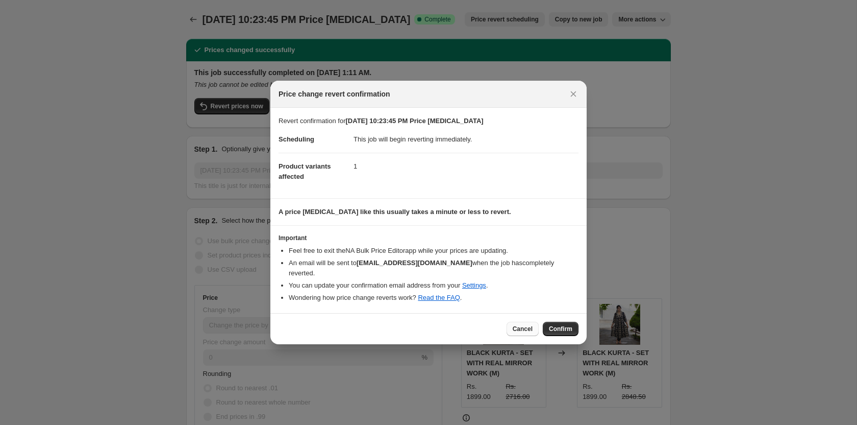
click at [527, 325] on span "Cancel" at bounding box center [523, 329] width 20 height 8
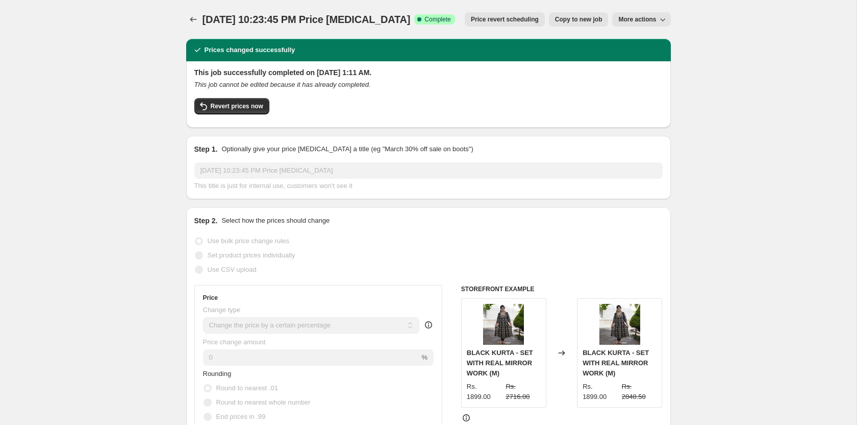
click at [234, 105] on span "Revert prices now" at bounding box center [237, 106] width 53 height 8
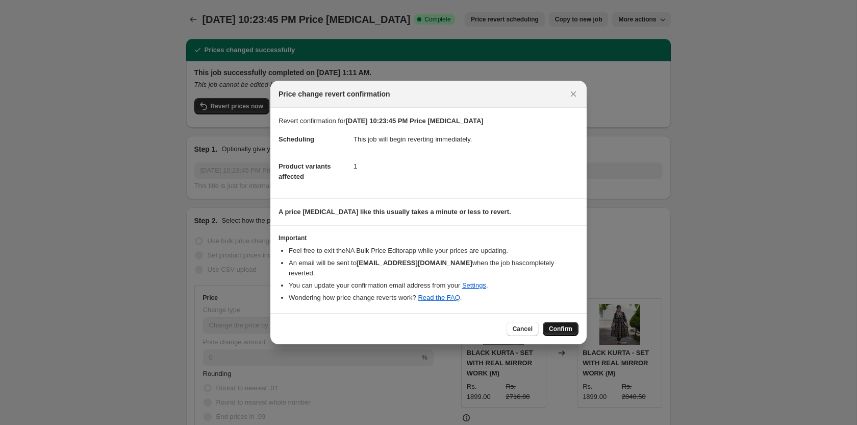
click at [561, 325] on span "Confirm" at bounding box center [560, 329] width 23 height 8
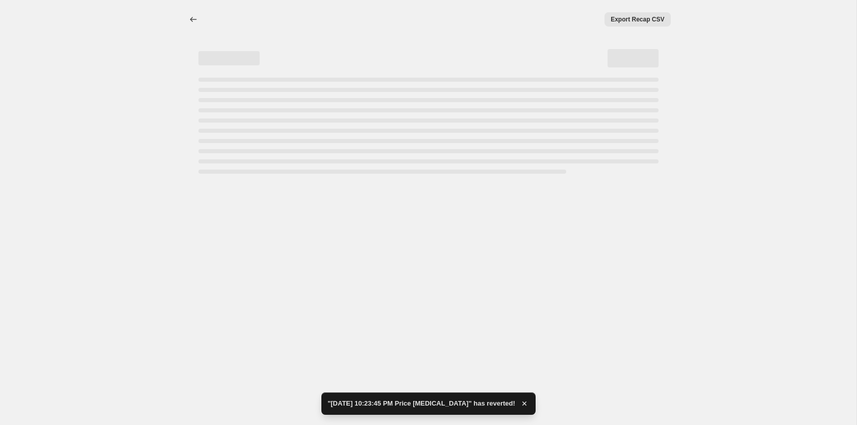
select select "percentage"
select select "pp"
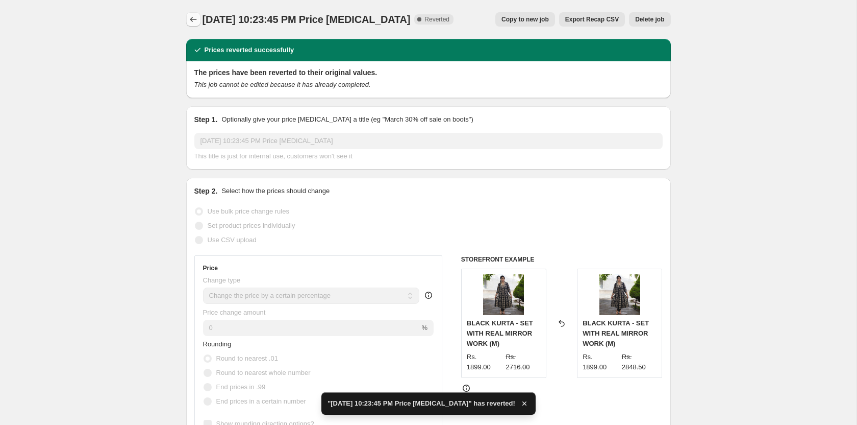
click at [197, 18] on icon "Price change jobs" at bounding box center [193, 19] width 10 height 10
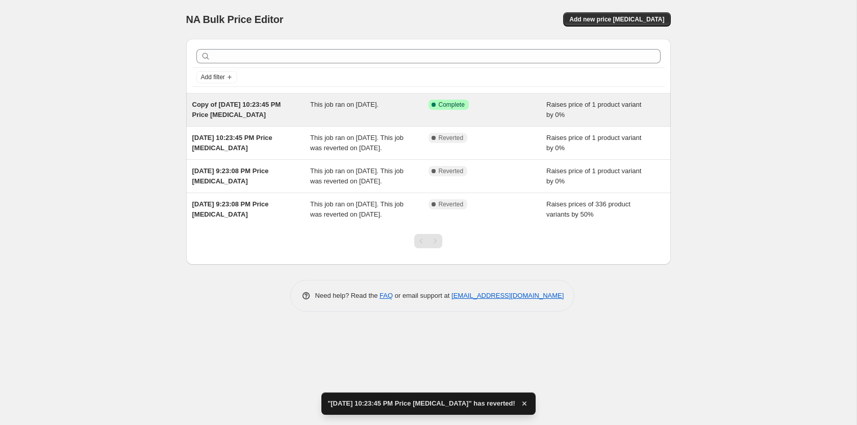
click at [379, 102] on span "This job ran on [DATE]." at bounding box center [344, 105] width 68 height 8
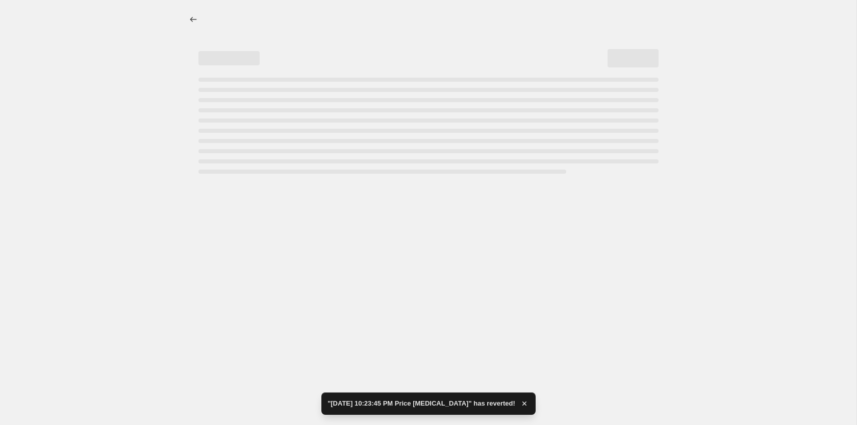
select select "percentage"
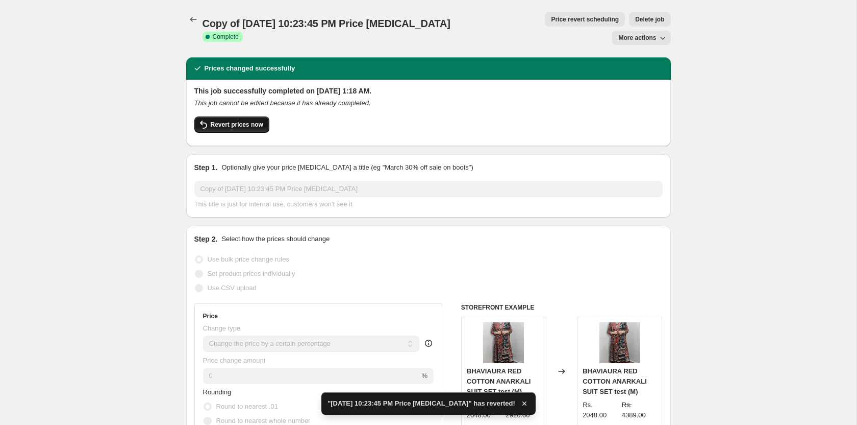
click at [237, 120] on span "Revert prices now" at bounding box center [237, 124] width 53 height 8
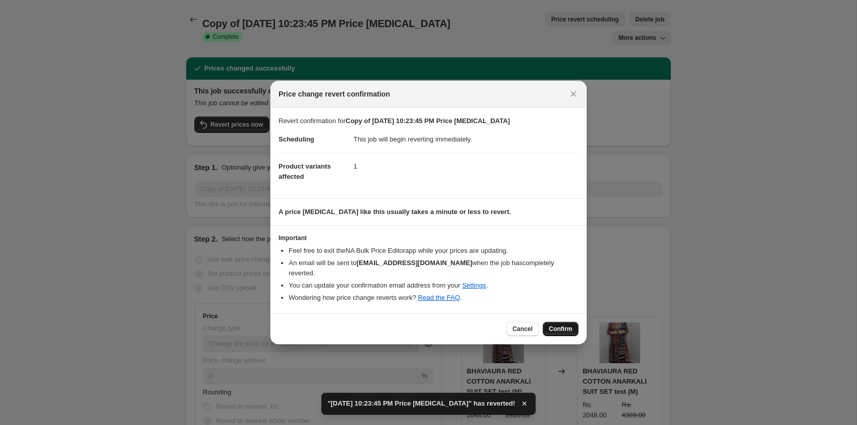
click at [576, 325] on button "Confirm" at bounding box center [561, 329] width 36 height 14
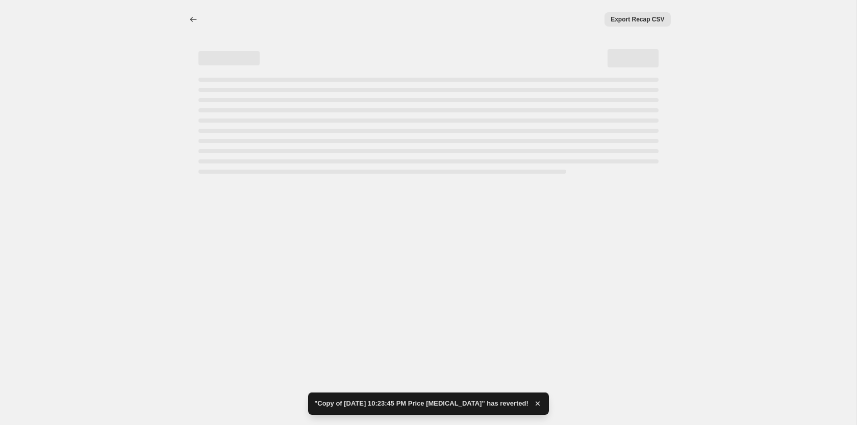
select select "percentage"
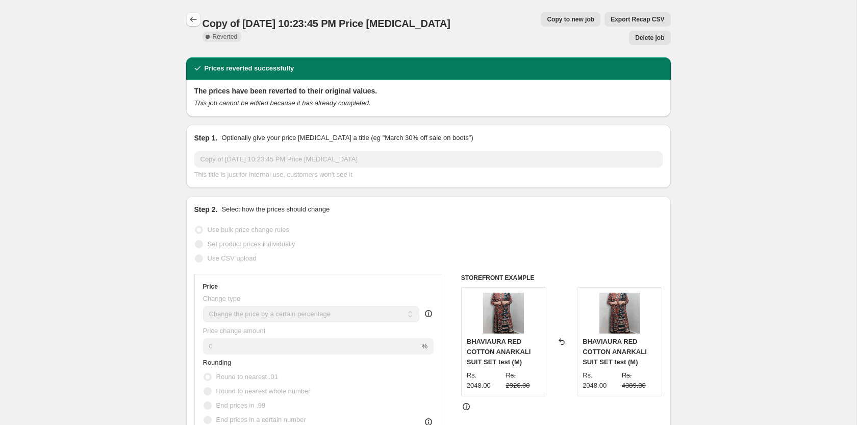
click at [188, 22] on icon "Price change jobs" at bounding box center [193, 19] width 10 height 10
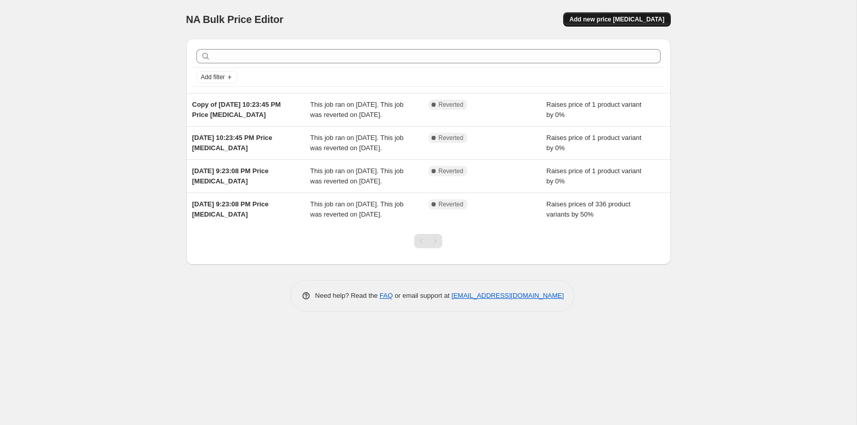
click at [636, 17] on span "Add new price [MEDICAL_DATA]" at bounding box center [617, 19] width 95 height 8
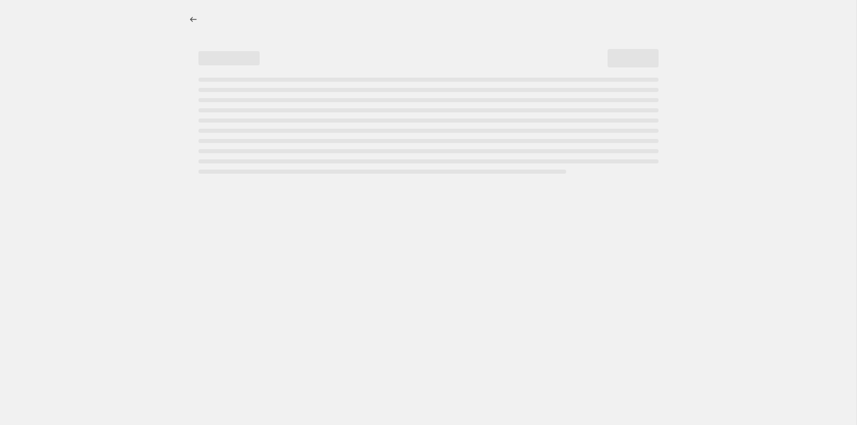
select select "percentage"
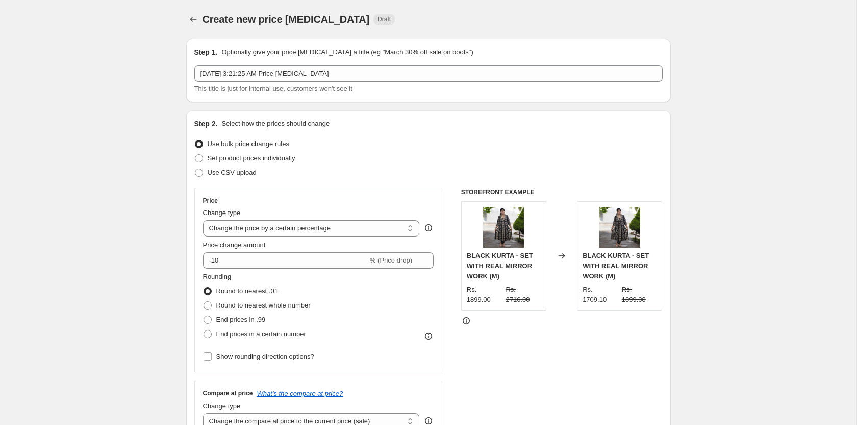
click at [642, 382] on div "STOREFRONT EXAMPLE BLACK KURTA - SET WITH REAL MIRROR WORK (M) Rs. 1899.00 Rs. …" at bounding box center [562, 313] width 202 height 250
click at [638, 369] on div "STOREFRONT EXAMPLE BLACK KURTA - SET WITH REAL MIRROR WORK (M) Rs. 1899.00 Rs. …" at bounding box center [562, 313] width 202 height 250
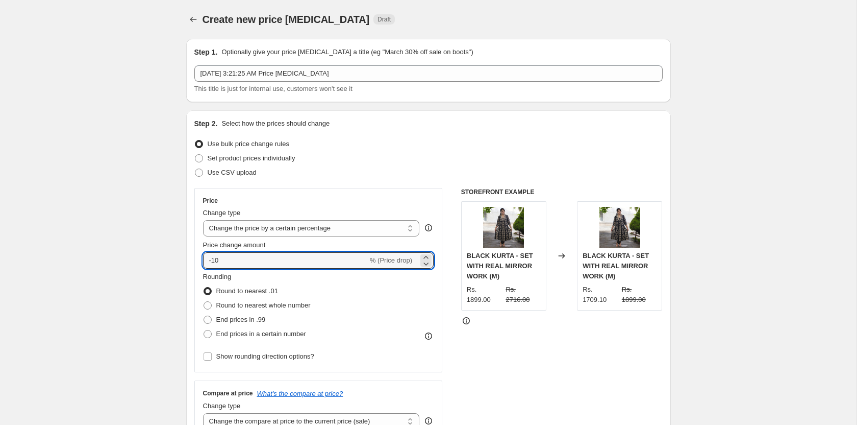
drag, startPoint x: 242, startPoint y: 259, endPoint x: 70, endPoint y: 261, distance: 172.5
type input "1"
click at [625, 339] on div "STOREFRONT EXAMPLE BLACK KURTA - SET WITH REAL MIRROR WORK (M) Rs. 1899.00 Rs. …" at bounding box center [562, 313] width 202 height 250
drag, startPoint x: 238, startPoint y: 252, endPoint x: 66, endPoint y: 257, distance: 172.1
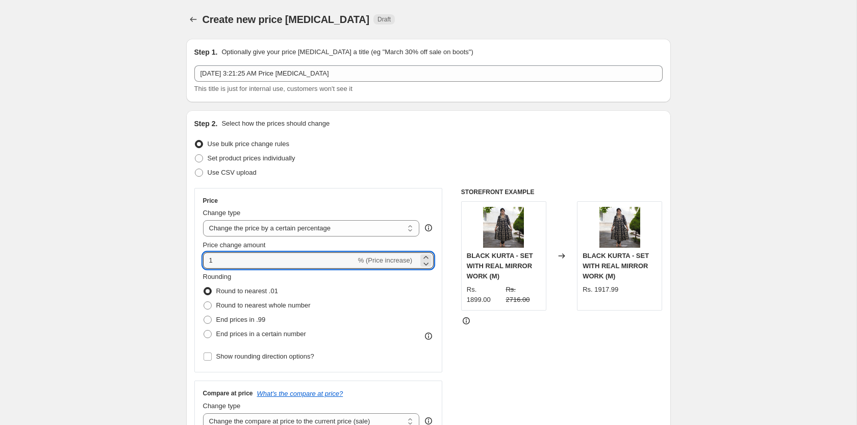
type input "0"
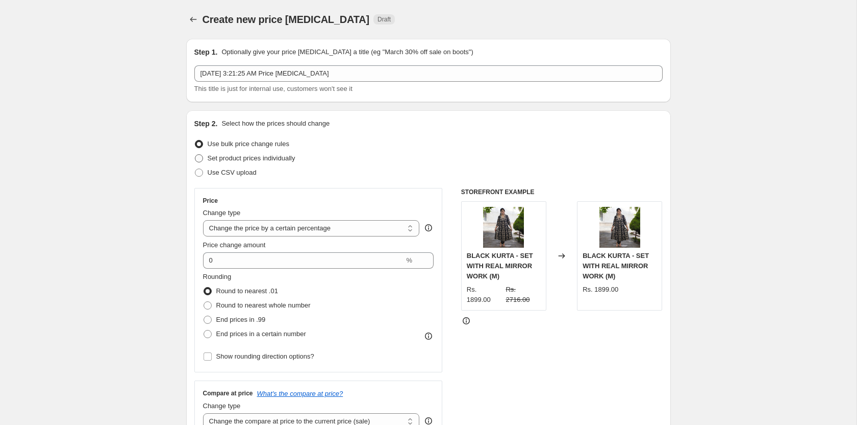
click at [203, 156] on span at bounding box center [198, 158] width 9 height 9
click at [195, 155] on input "Set product prices individually" at bounding box center [195, 154] width 1 height 1
radio input "true"
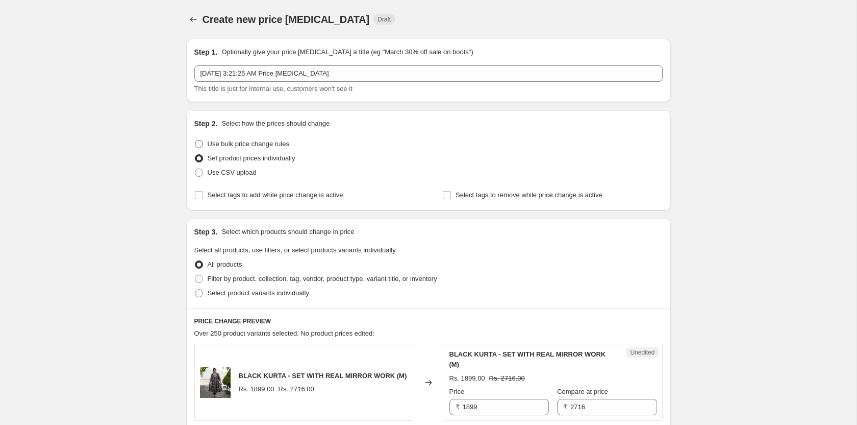
click at [201, 141] on span at bounding box center [199, 144] width 8 height 8
click at [195, 140] on input "Use bulk price change rules" at bounding box center [195, 140] width 1 height 1
radio input "true"
select select "percentage"
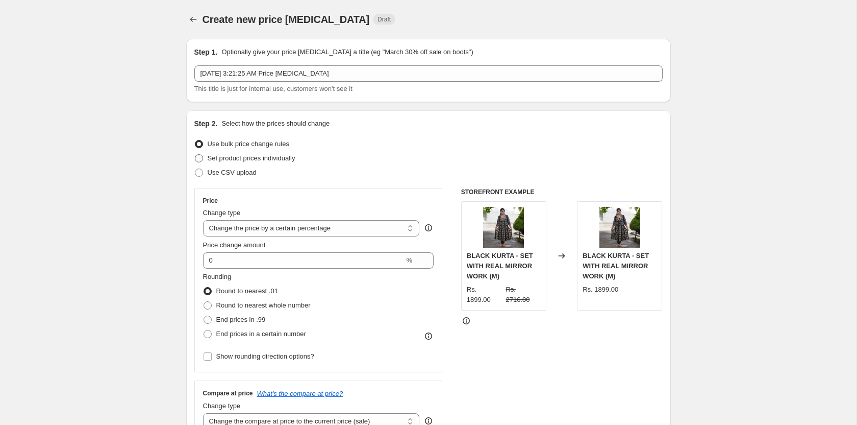
click at [201, 160] on span at bounding box center [199, 158] width 8 height 8
click at [195, 155] on input "Set product prices individually" at bounding box center [195, 154] width 1 height 1
radio input "true"
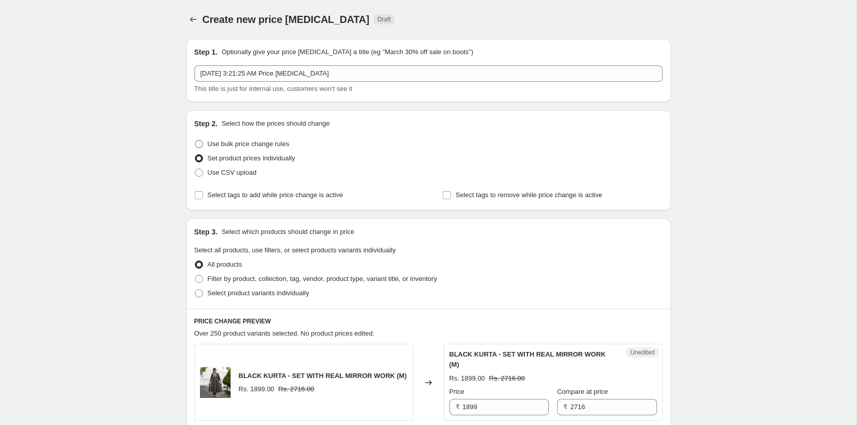
click at [200, 147] on span at bounding box center [199, 144] width 8 height 8
click at [195, 140] on input "Use bulk price change rules" at bounding box center [195, 140] width 1 height 1
radio input "true"
select select "percentage"
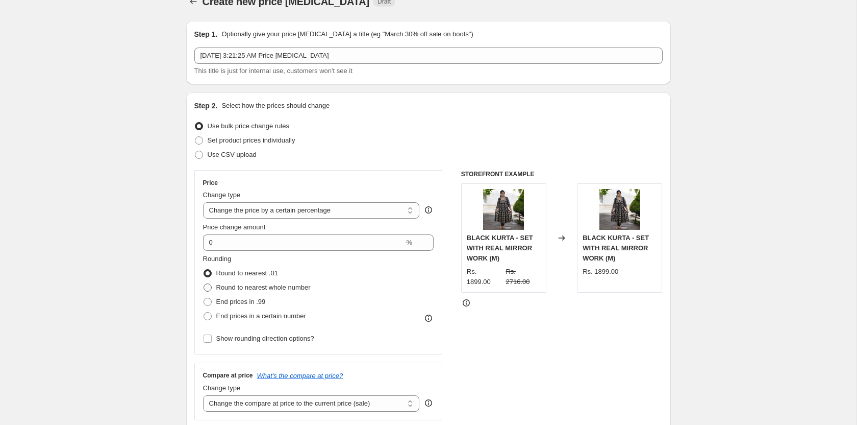
scroll to position [32, 0]
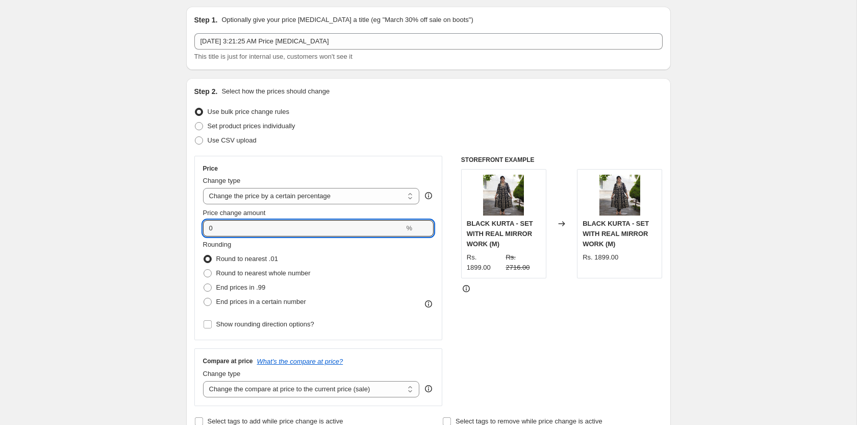
drag, startPoint x: 256, startPoint y: 226, endPoint x: 85, endPoint y: 230, distance: 171.0
click at [408, 130] on div "Set product prices individually" at bounding box center [428, 126] width 469 height 14
click at [209, 231] on input "50" at bounding box center [279, 228] width 153 height 16
click at [206, 224] on input "50" at bounding box center [279, 228] width 153 height 16
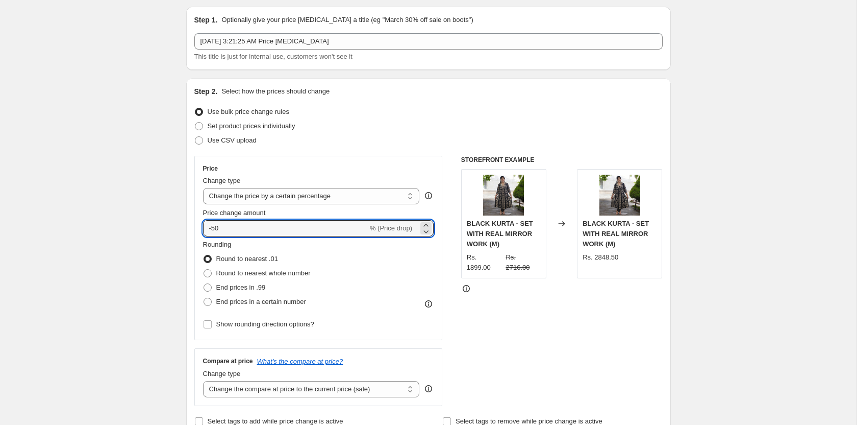
type input "-50"
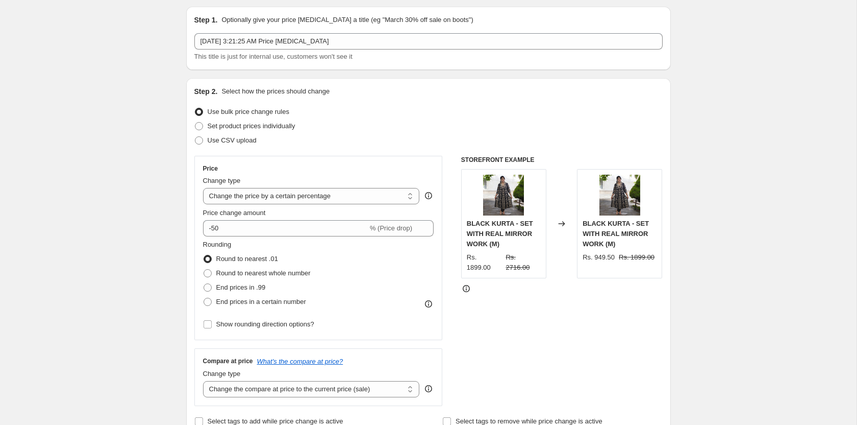
click at [446, 61] on div "This title is just for internal use, customers won't see it" at bounding box center [428, 57] width 469 height 10
click at [582, 114] on div "Use bulk price change rules" at bounding box center [428, 112] width 469 height 14
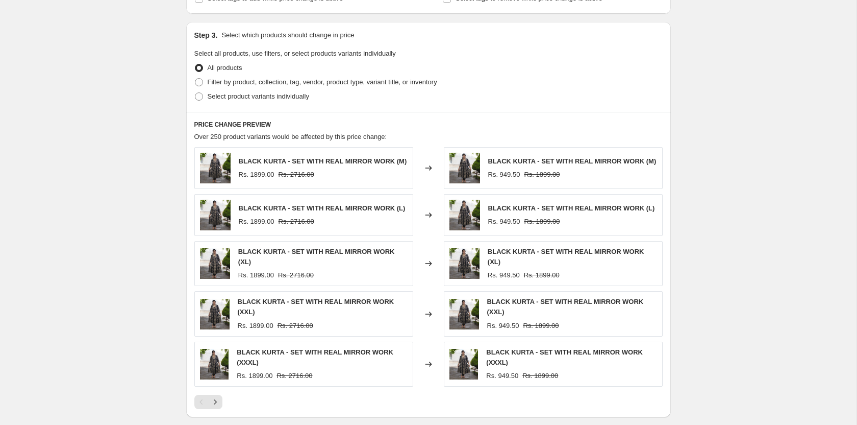
scroll to position [477, 0]
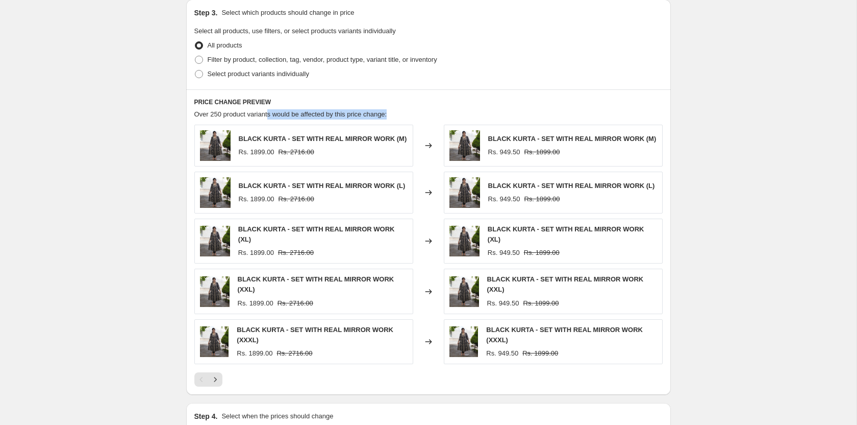
drag, startPoint x: 266, startPoint y: 110, endPoint x: 478, endPoint y: 92, distance: 212.6
click at [397, 109] on div "Over 250 product variants would be affected by this price change:" at bounding box center [428, 114] width 469 height 10
click at [479, 91] on div "PRICE CHANGE PREVIEW Over 250 product variants would be affected by this price …" at bounding box center [428, 242] width 485 height 306
drag, startPoint x: 288, startPoint y: 115, endPoint x: 427, endPoint y: 101, distance: 140.1
click at [384, 106] on div "PRICE CHANGE PREVIEW Over 250 product variants would be affected by this price …" at bounding box center [428, 242] width 485 height 306
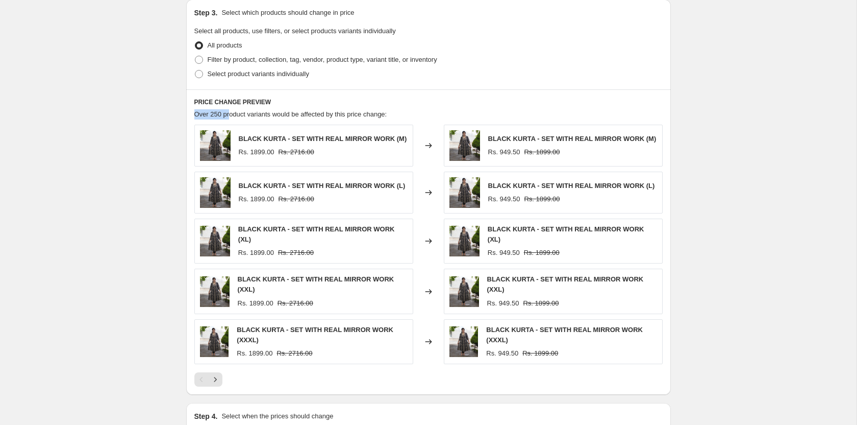
click at [466, 95] on div "PRICE CHANGE PREVIEW Over 250 product variants would be affected by this price …" at bounding box center [428, 242] width 485 height 306
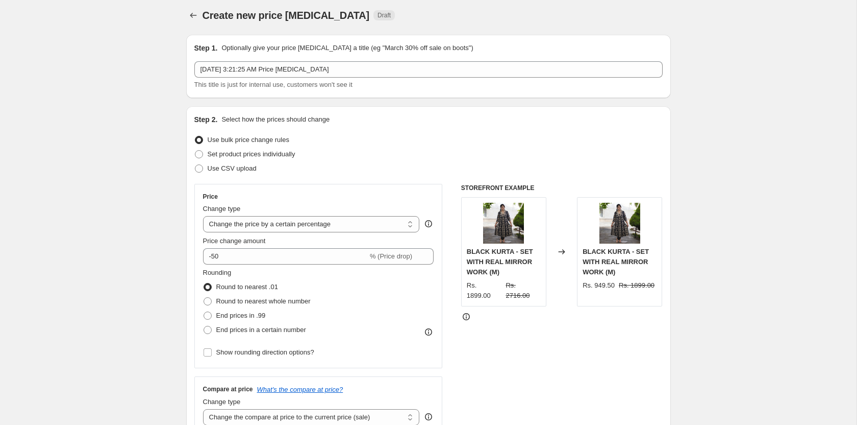
scroll to position [0, 0]
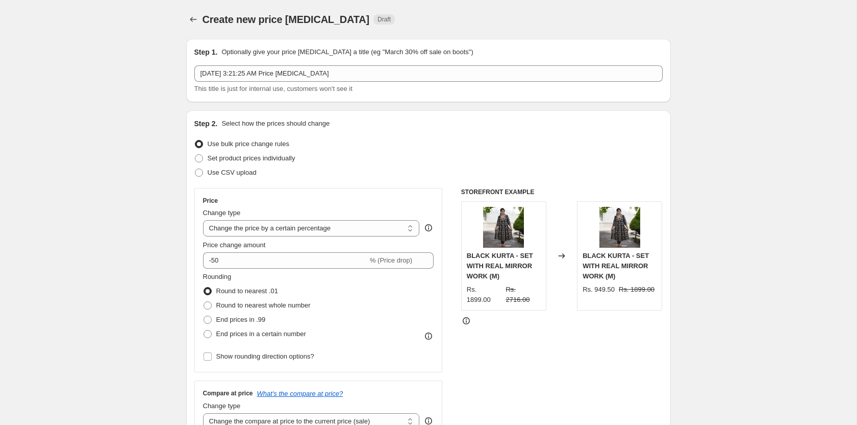
click at [631, 147] on div "Use bulk price change rules" at bounding box center [428, 144] width 469 height 14
